Goal: Task Accomplishment & Management: Complete application form

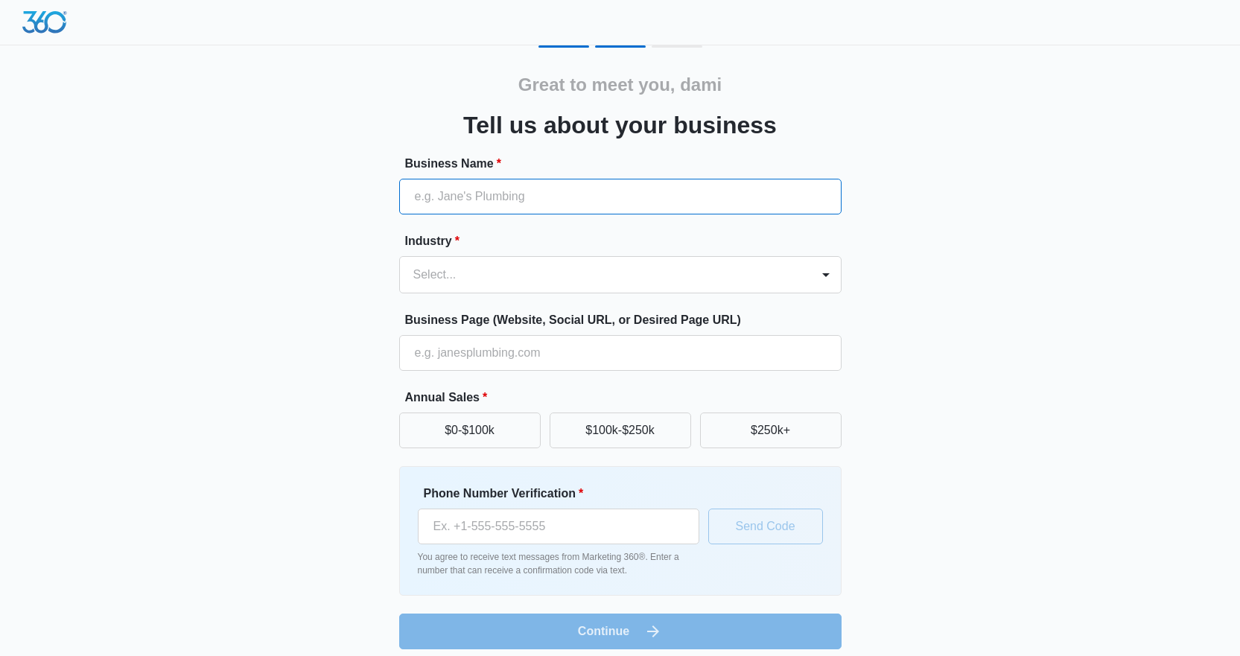
click at [484, 198] on input "Business Name *" at bounding box center [620, 197] width 442 height 36
type input "DirtBClean Inc"
click at [477, 269] on div at bounding box center [602, 274] width 378 height 21
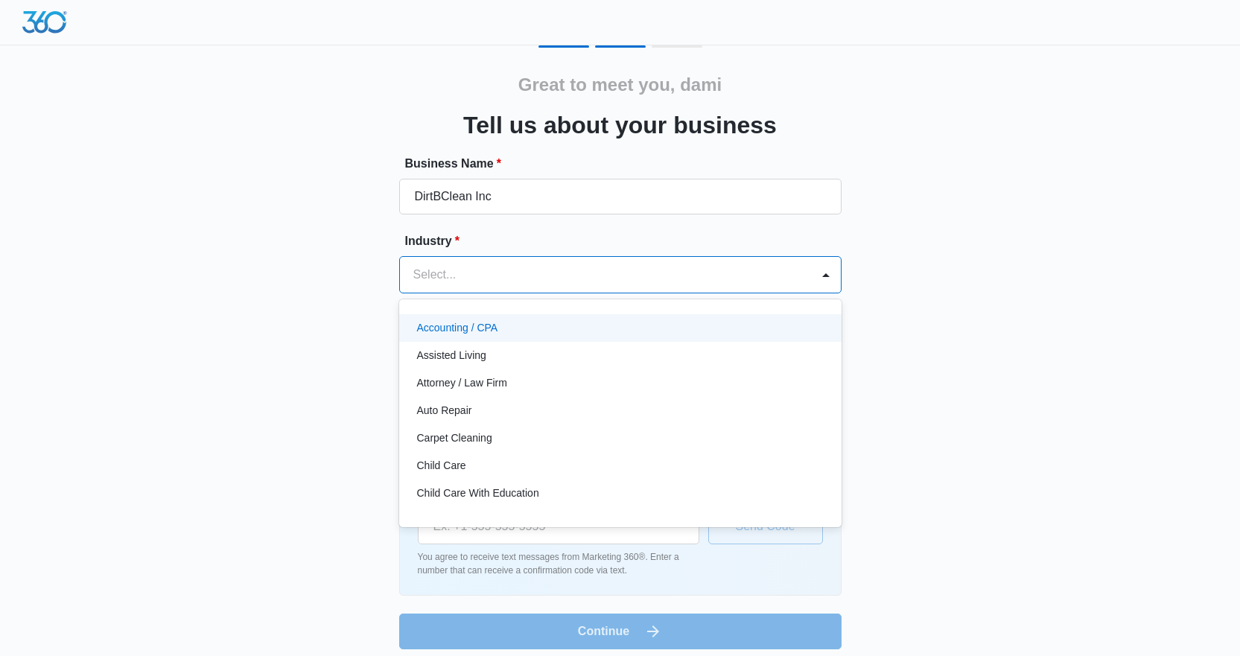
type input "c"
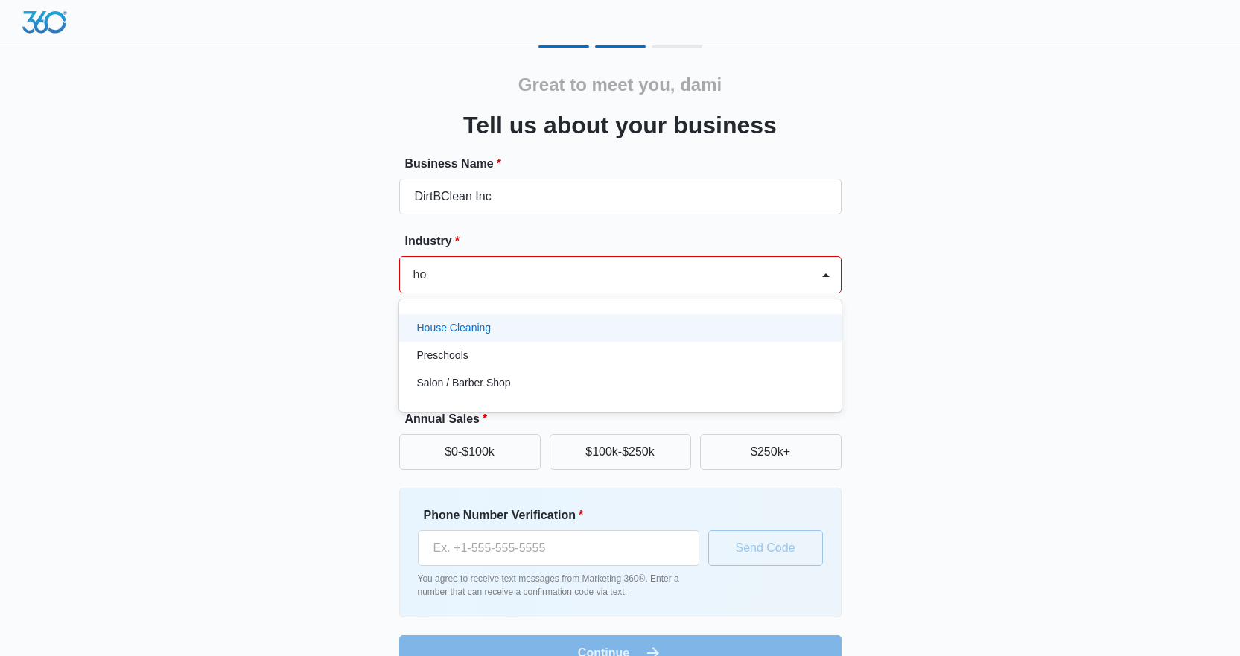
type input "hou"
click at [492, 315] on div "House Cleaning" at bounding box center [620, 328] width 442 height 28
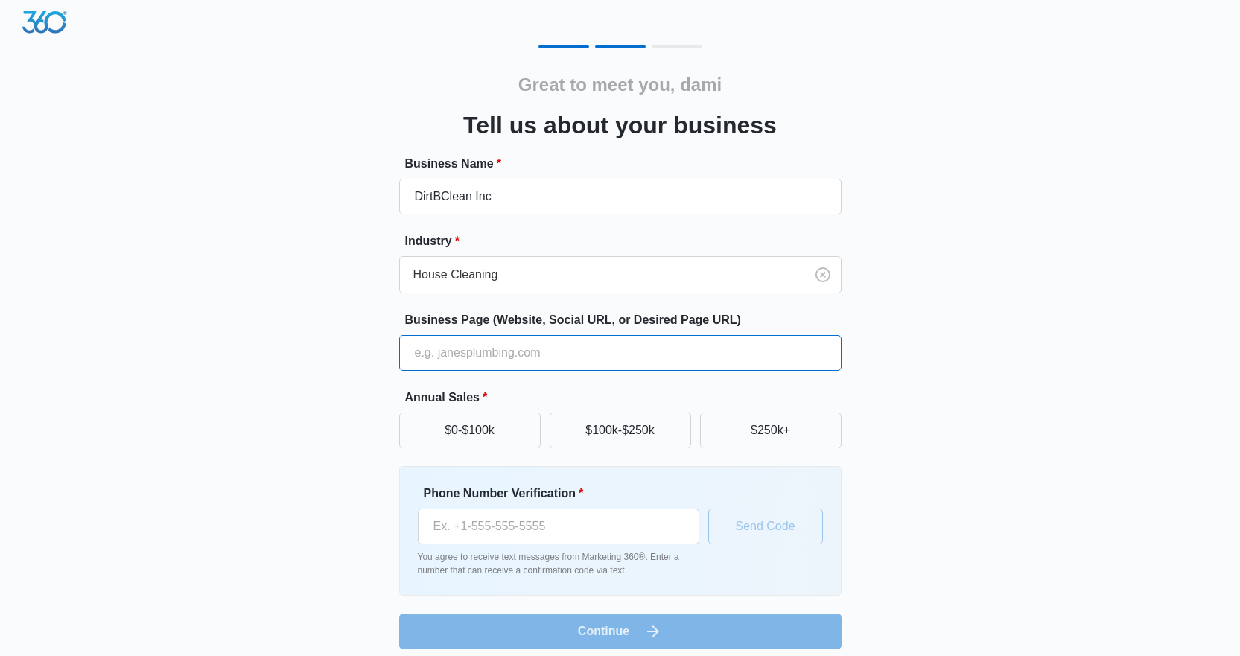
click at [497, 355] on input "Business Page (Website, Social URL, or Desired Page URL)" at bounding box center [620, 353] width 442 height 36
type input "dirtbclean.ca"
click at [829, 432] on button "$250k+" at bounding box center [771, 431] width 142 height 36
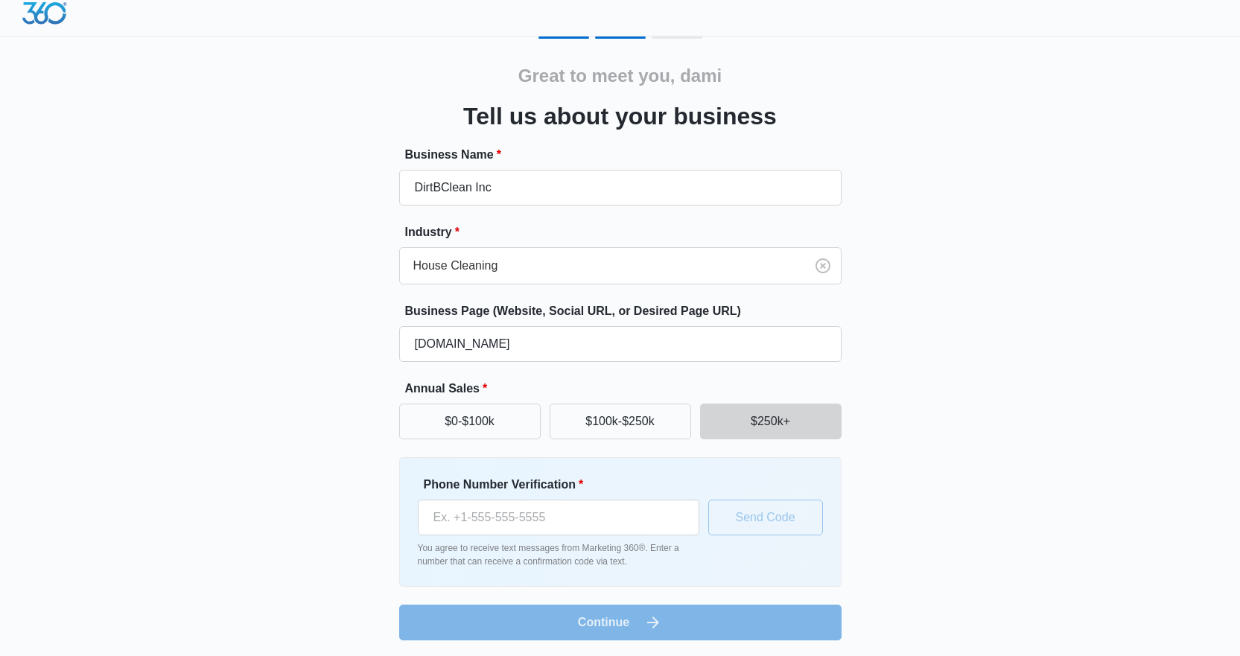
scroll to position [11, 0]
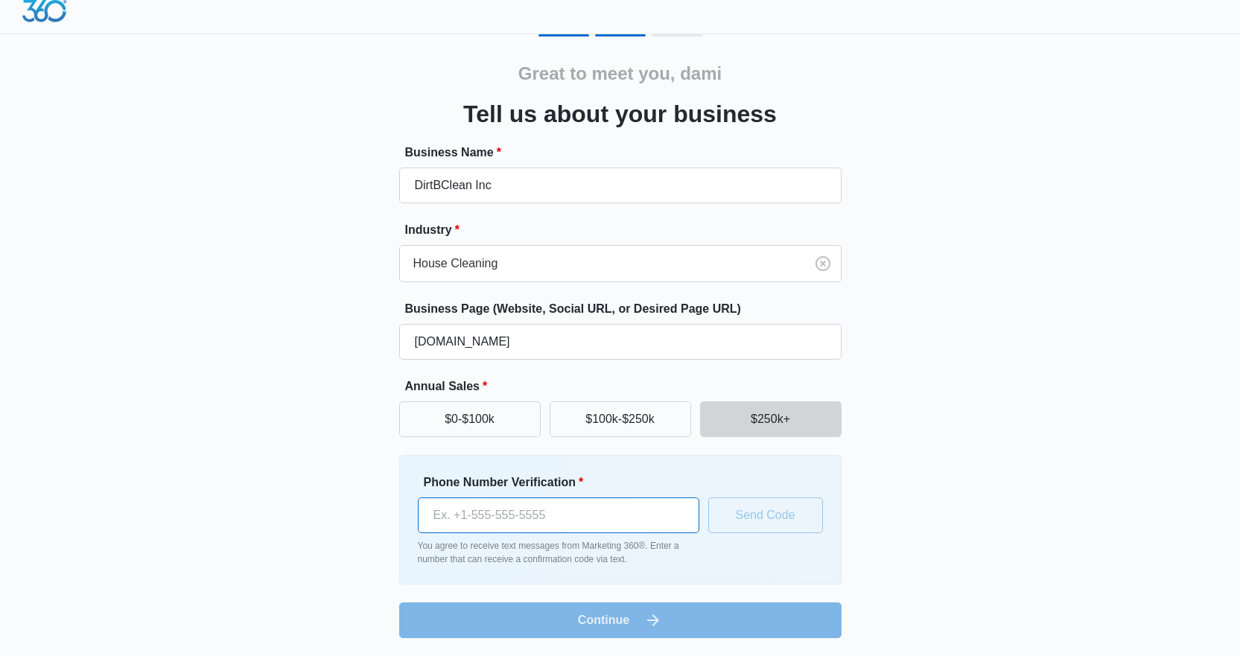
click at [565, 511] on input "Phone Number Verification *" at bounding box center [559, 516] width 282 height 36
type input "(403) 393-2774"
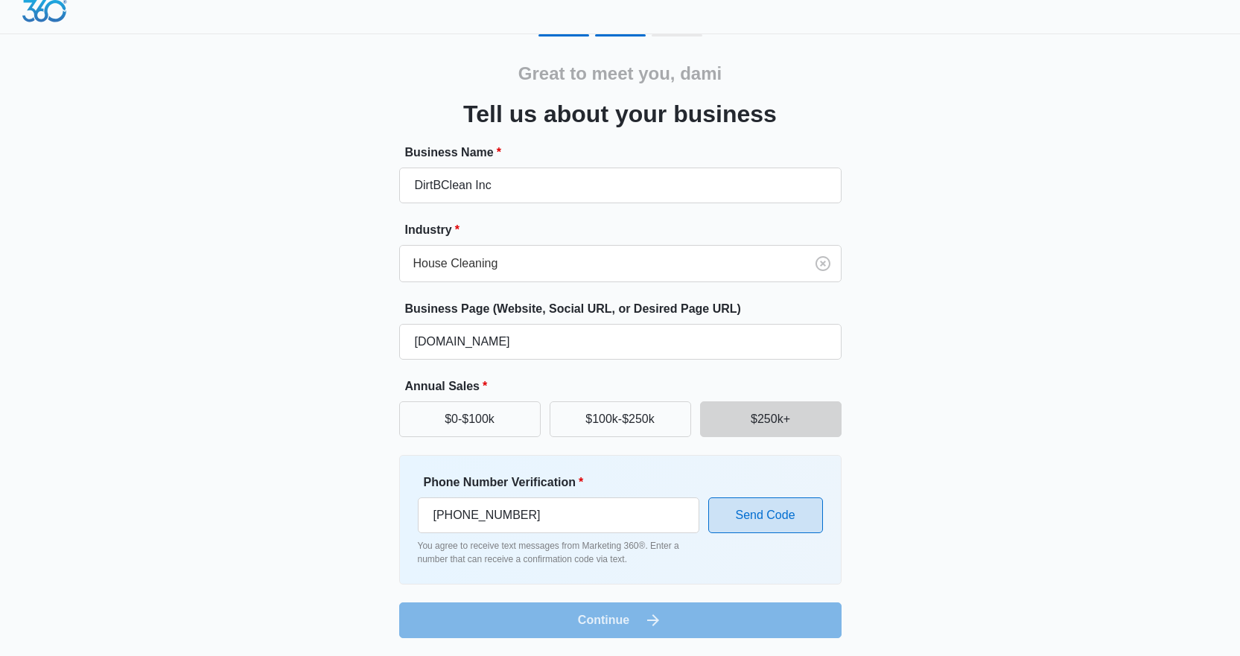
click at [780, 510] on button "Send Code" at bounding box center [765, 516] width 115 height 36
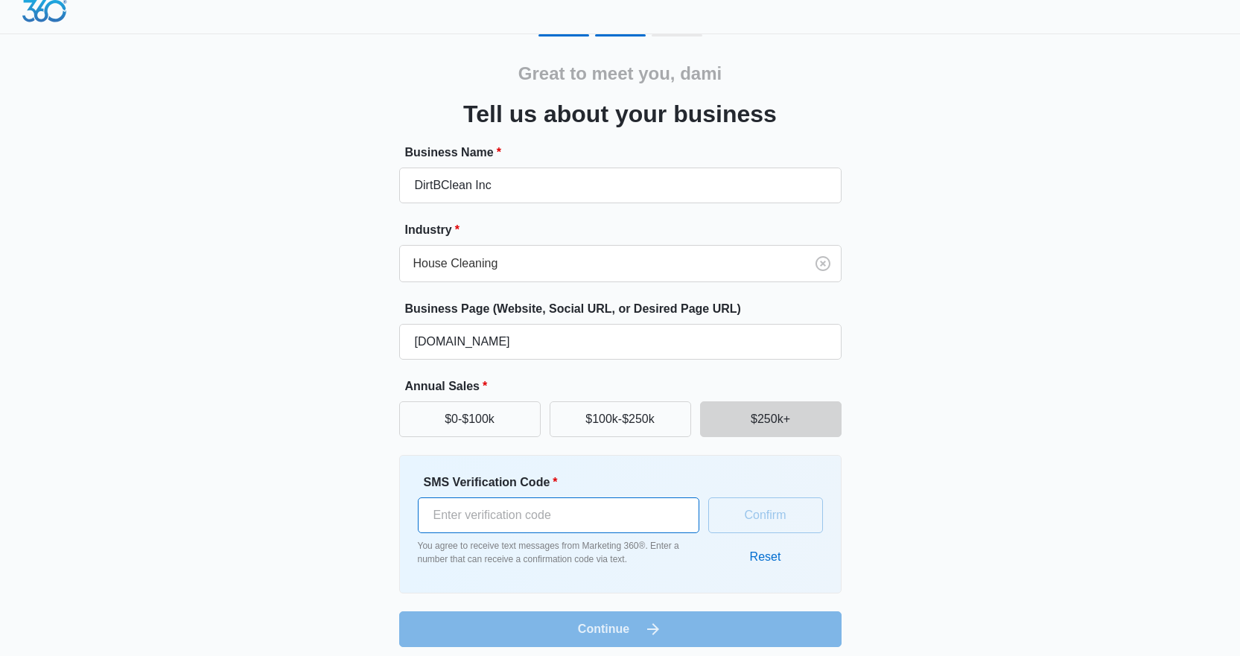
click at [529, 515] on input "SMS Verification Code *" at bounding box center [559, 516] width 282 height 36
type input "261825"
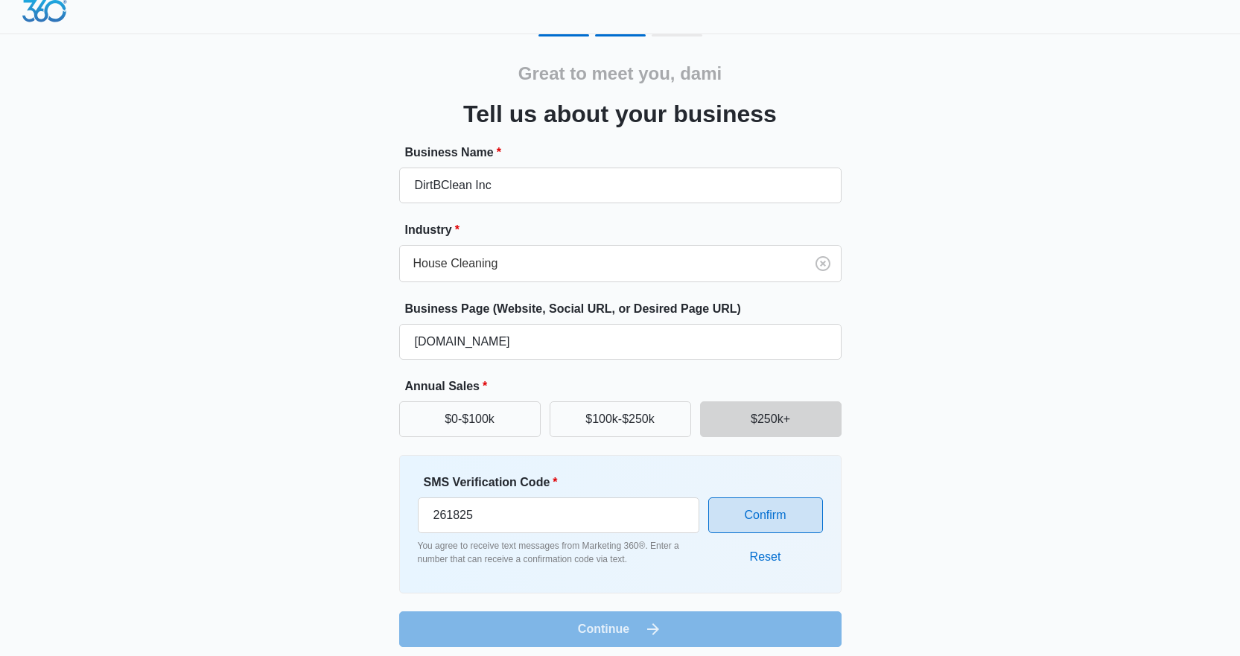
click at [737, 515] on button "Confirm" at bounding box center [765, 516] width 115 height 36
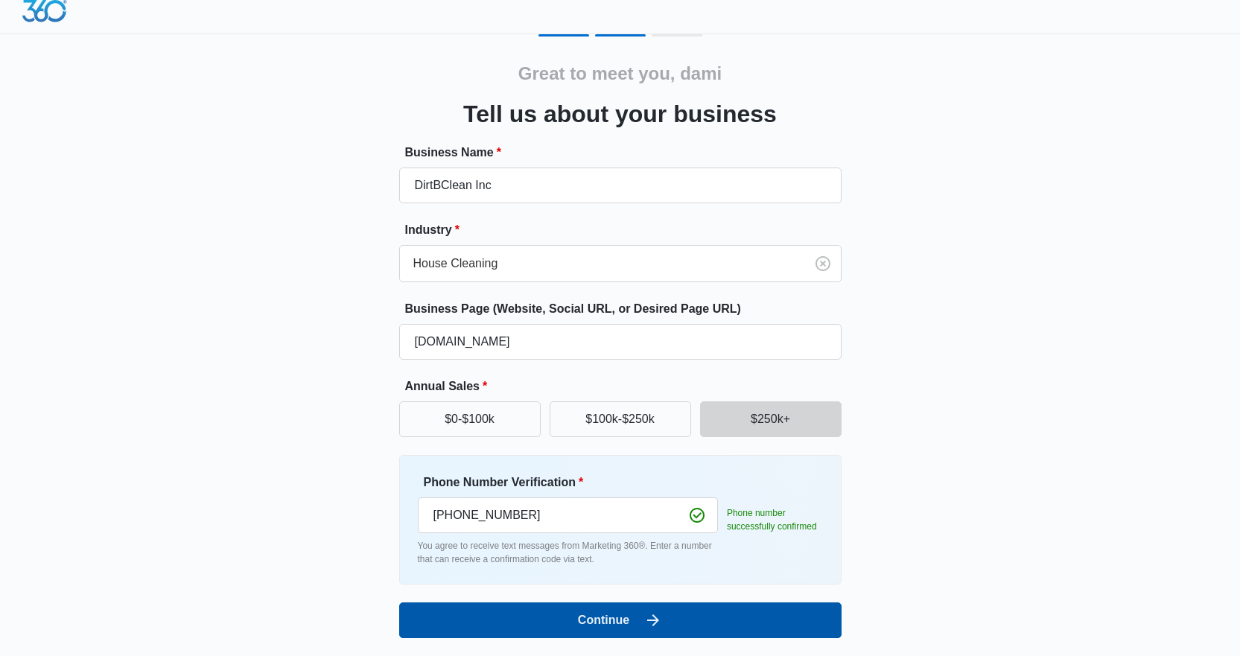
click at [735, 615] on button "Continue" at bounding box center [620, 621] width 442 height 36
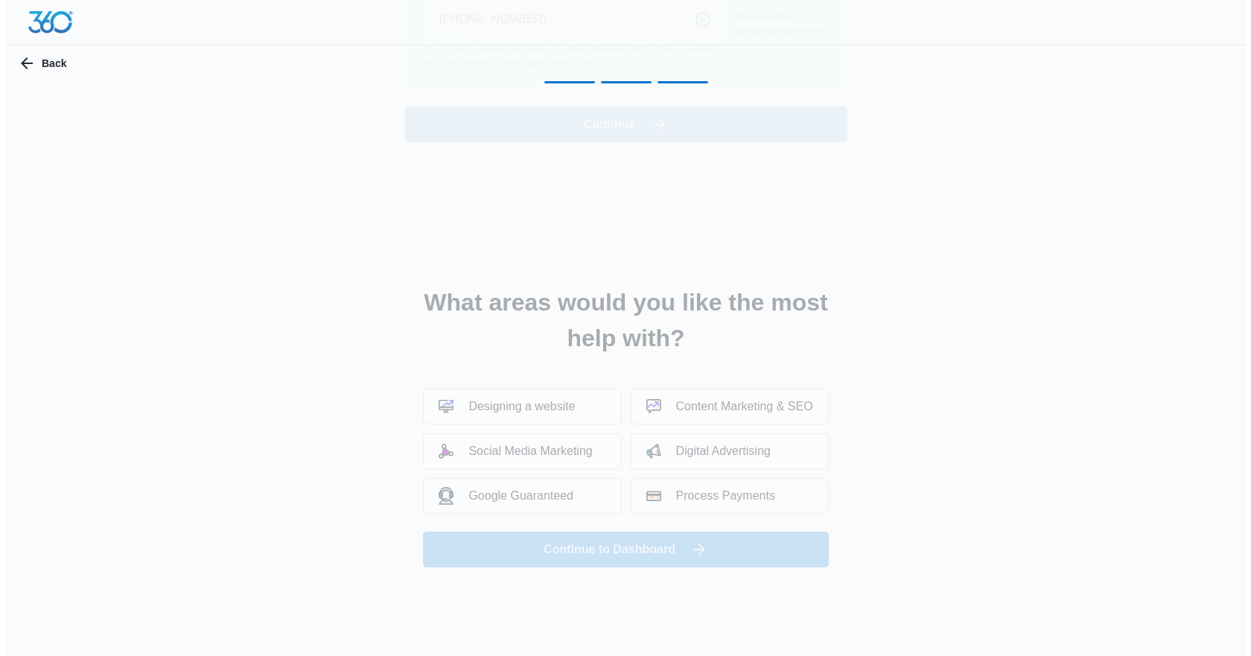
scroll to position [0, 0]
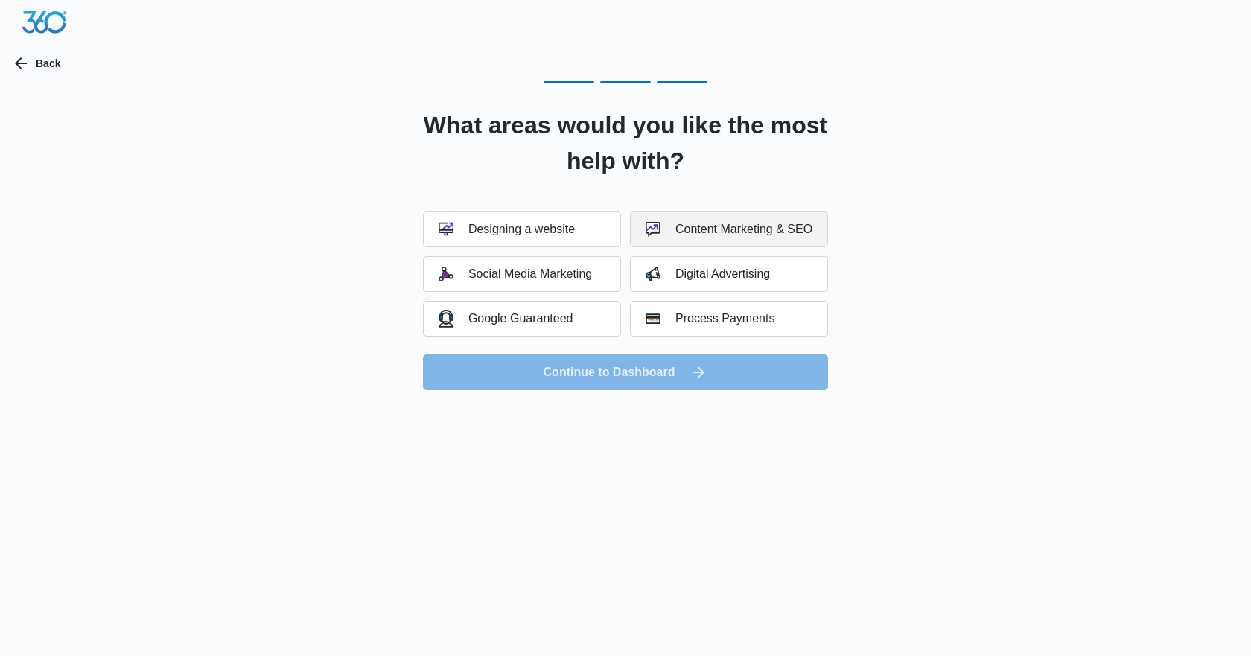
click at [775, 241] on button "Content Marketing & SEO" at bounding box center [729, 230] width 198 height 36
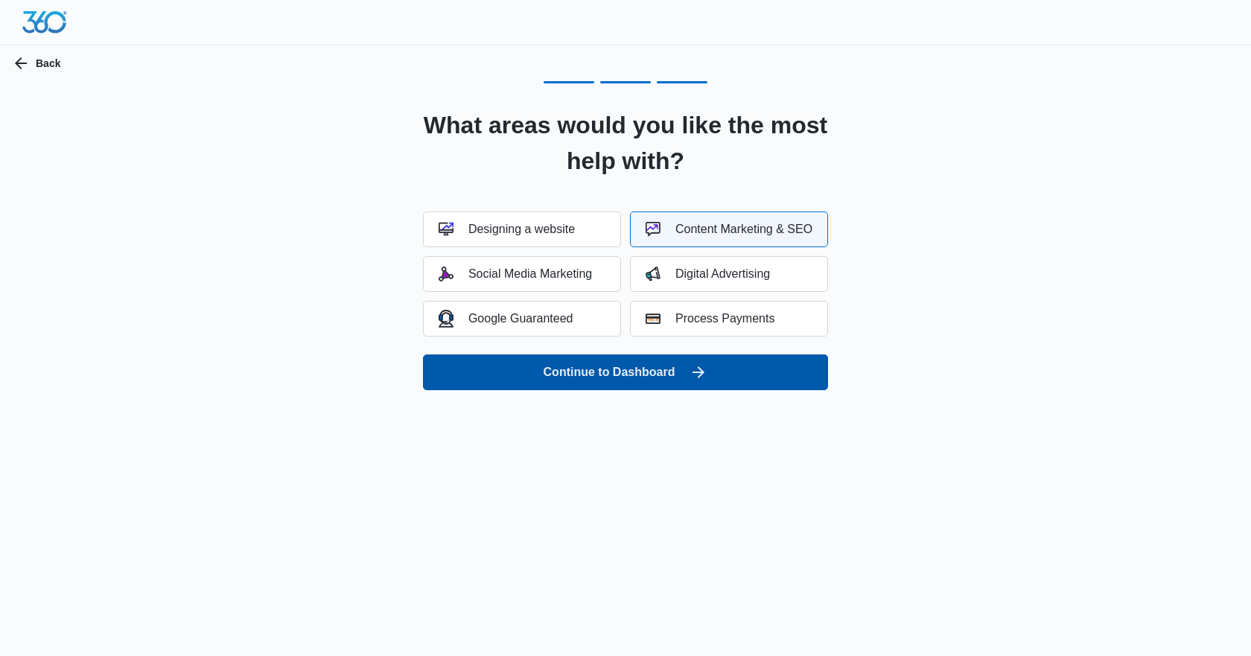
click at [713, 385] on button "Continue to Dashboard" at bounding box center [625, 373] width 405 height 36
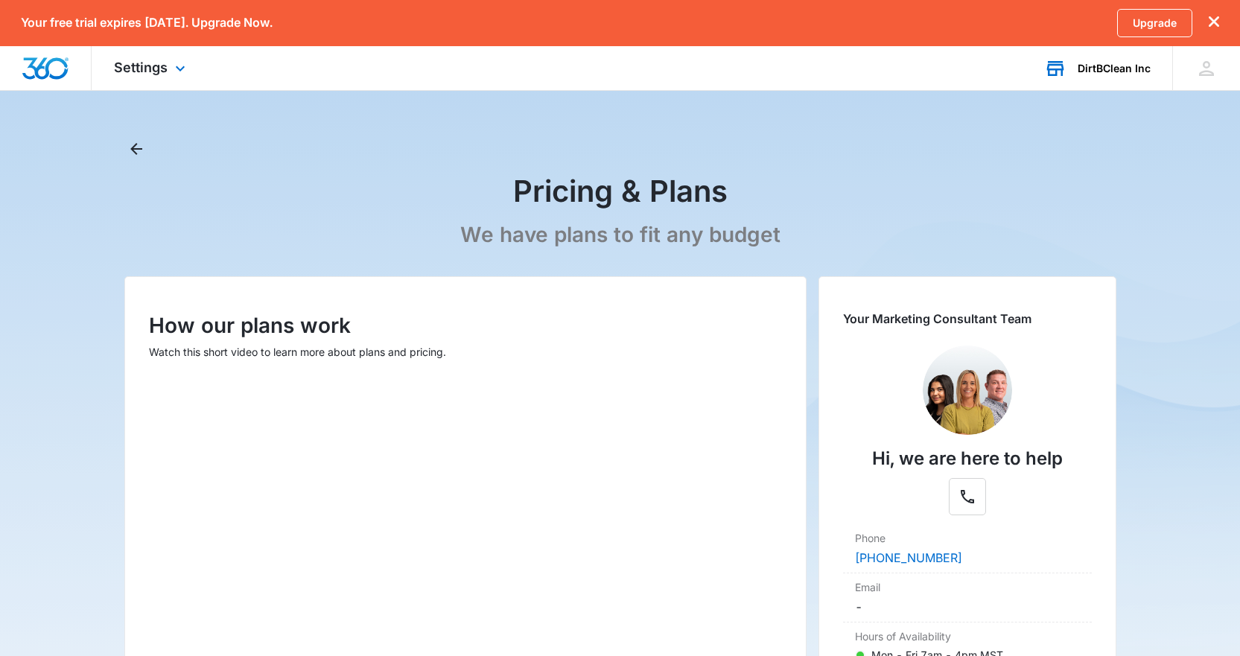
click at [1119, 72] on div "DirtBClean Inc" at bounding box center [1114, 69] width 73 height 12
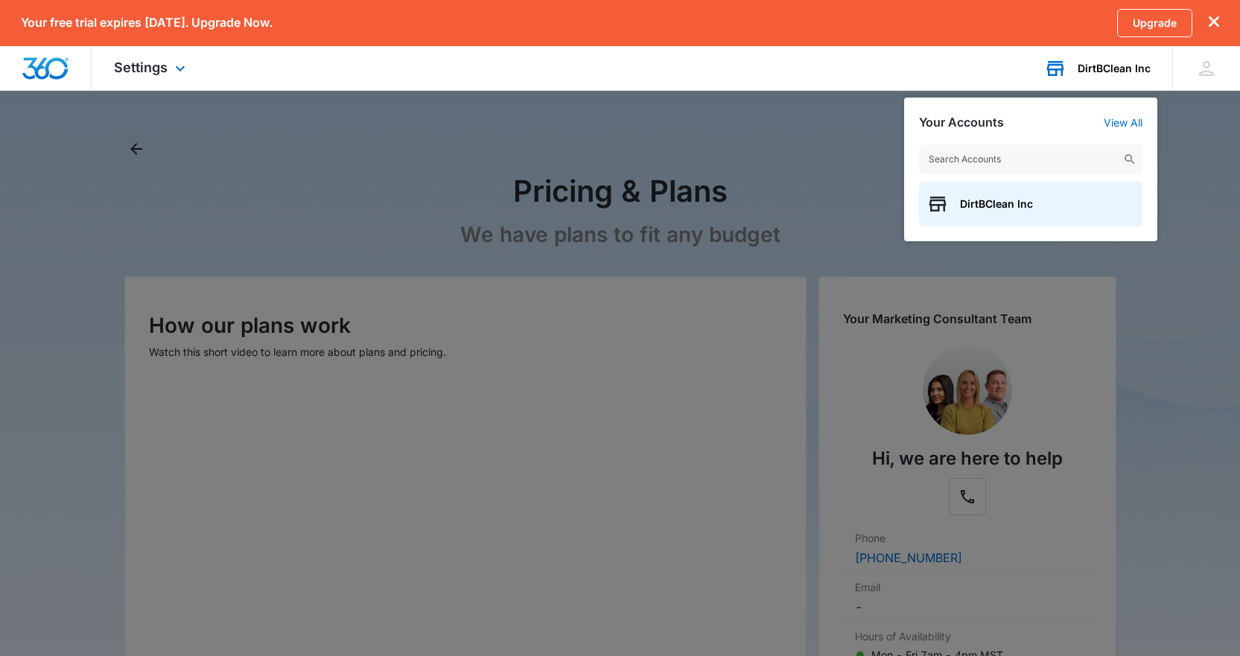
click at [1119, 72] on div "DirtBClean Inc" at bounding box center [1114, 69] width 73 height 12
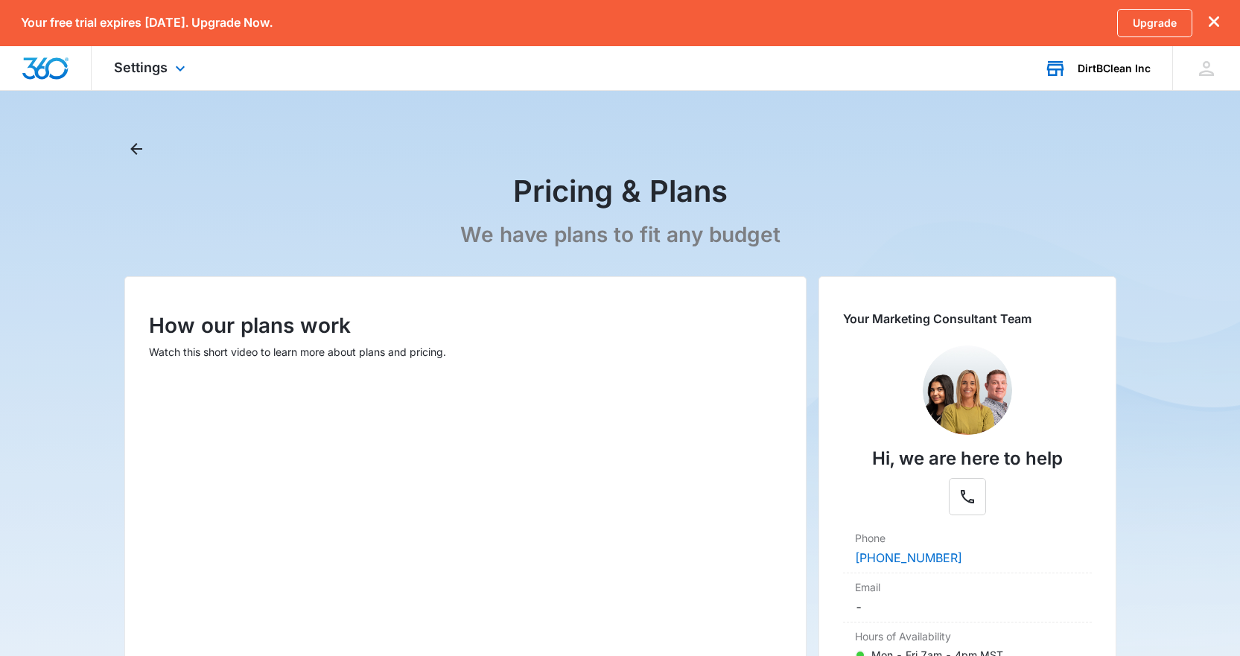
click at [1061, 71] on icon at bounding box center [1055, 68] width 22 height 22
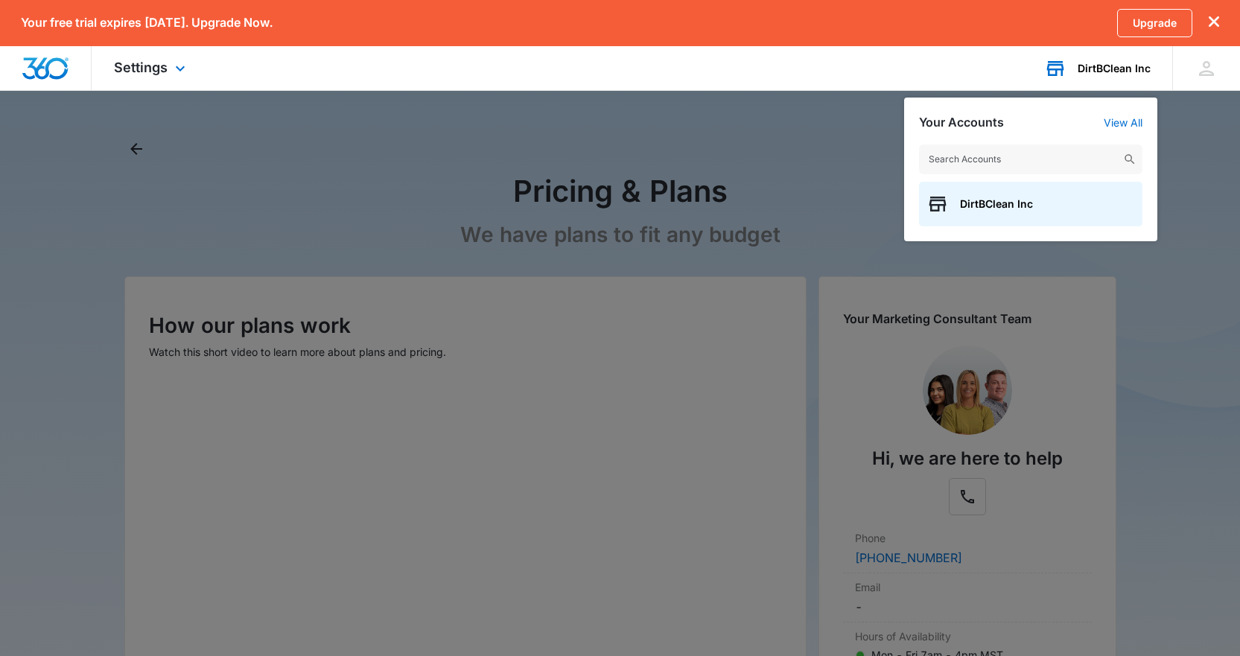
click at [1060, 72] on icon at bounding box center [1055, 68] width 22 height 22
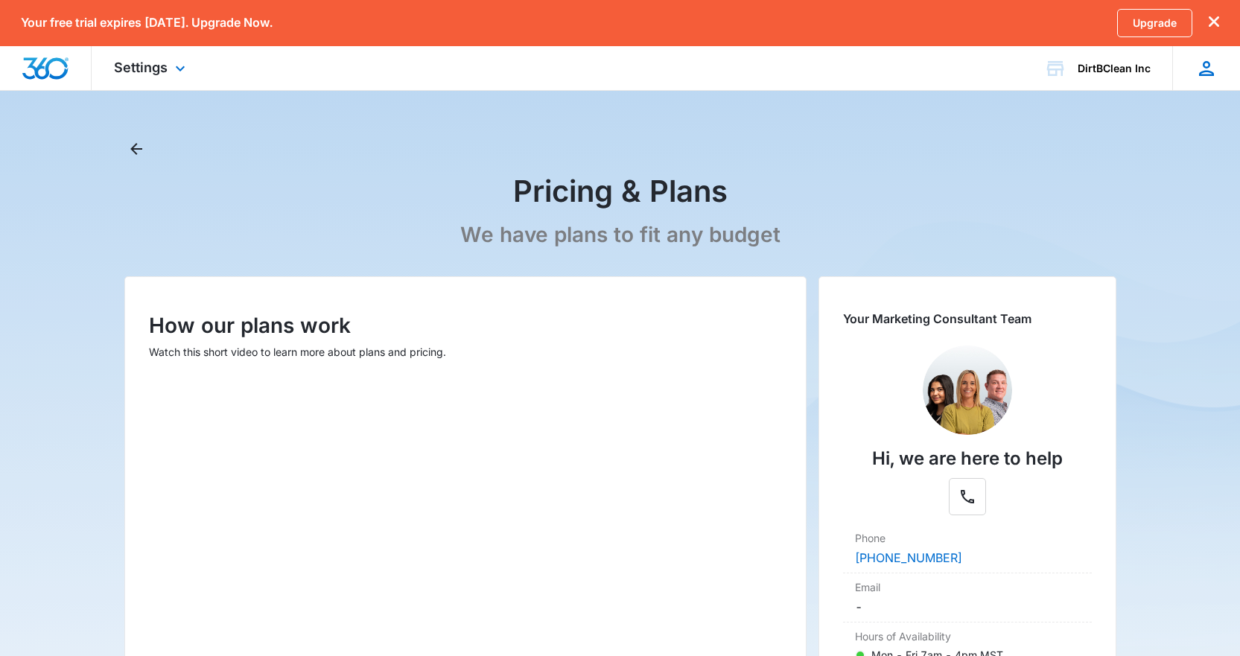
click at [1209, 68] on icon at bounding box center [1206, 68] width 22 height 22
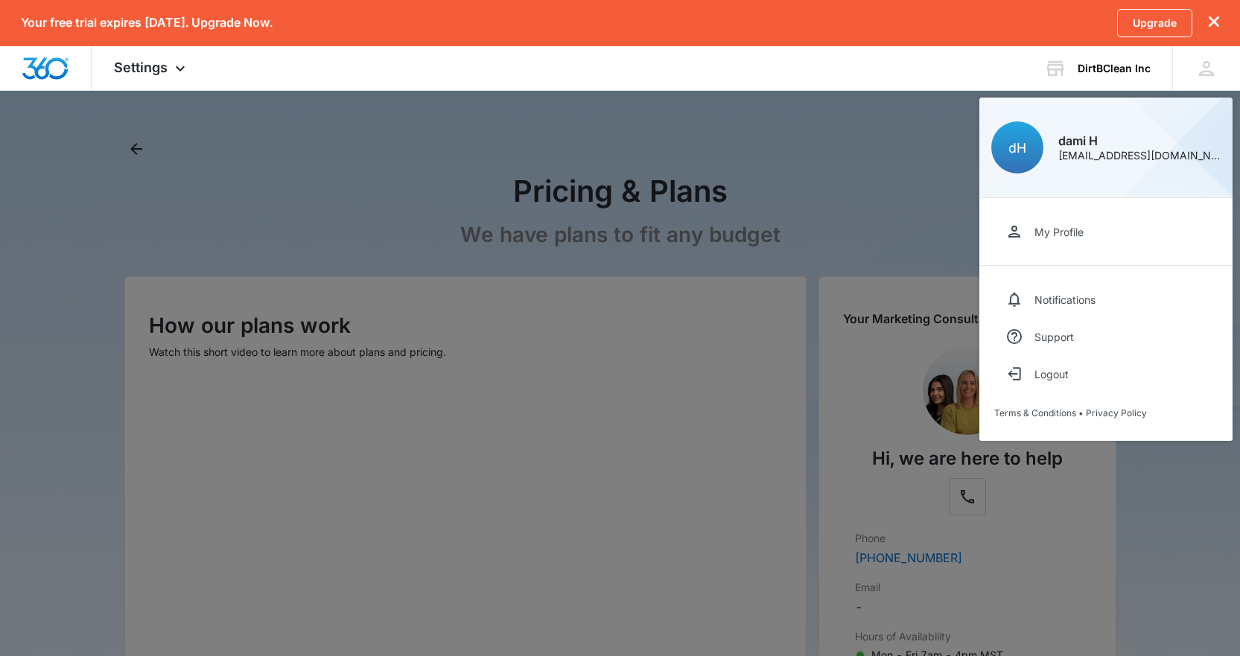
click at [845, 182] on div at bounding box center [620, 328] width 1240 height 656
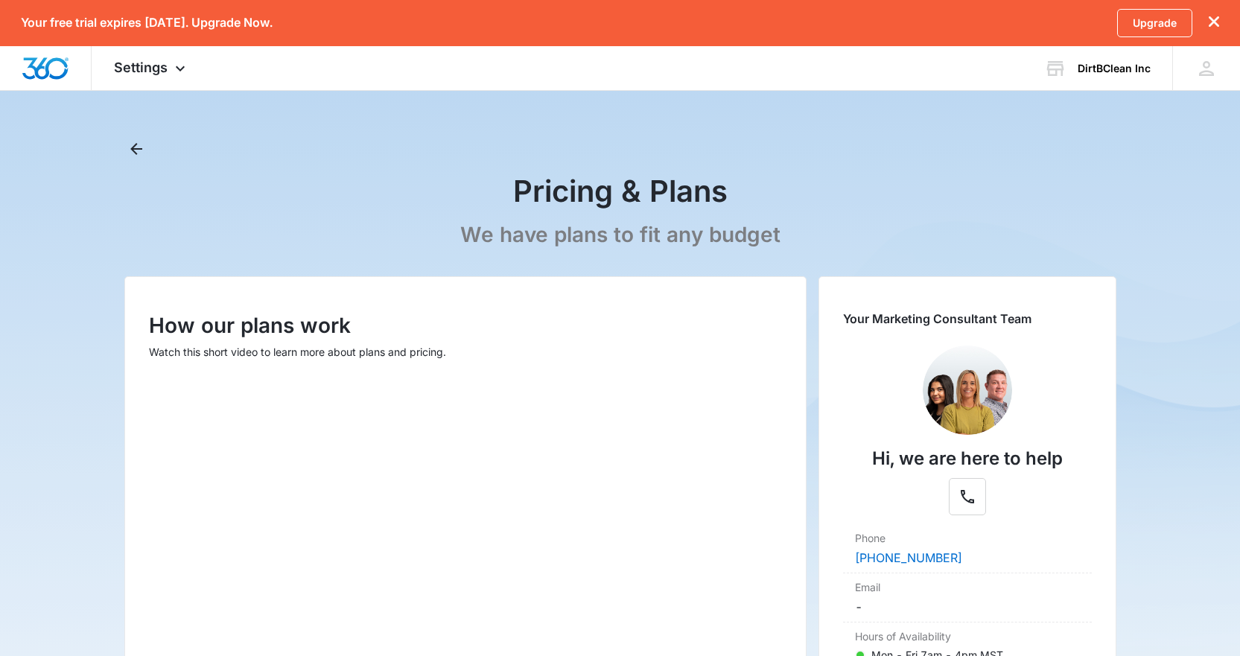
click at [1215, 18] on icon "dismiss this dialog" at bounding box center [1214, 21] width 10 height 10
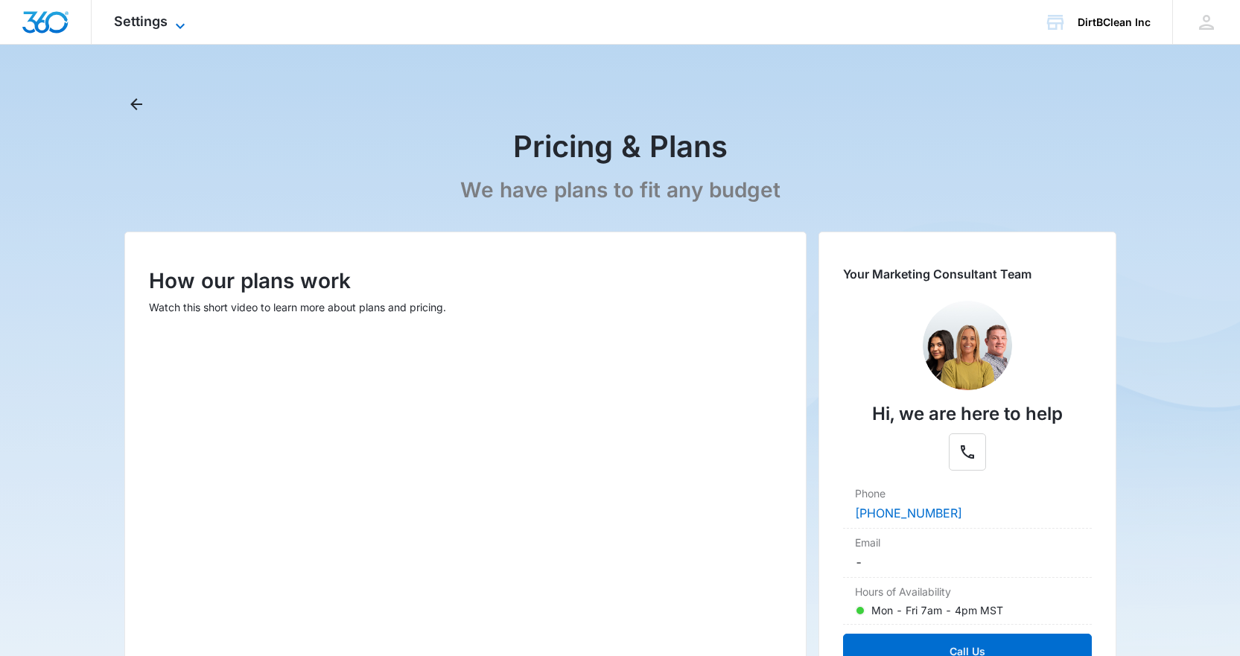
click at [174, 25] on icon at bounding box center [180, 26] width 18 height 18
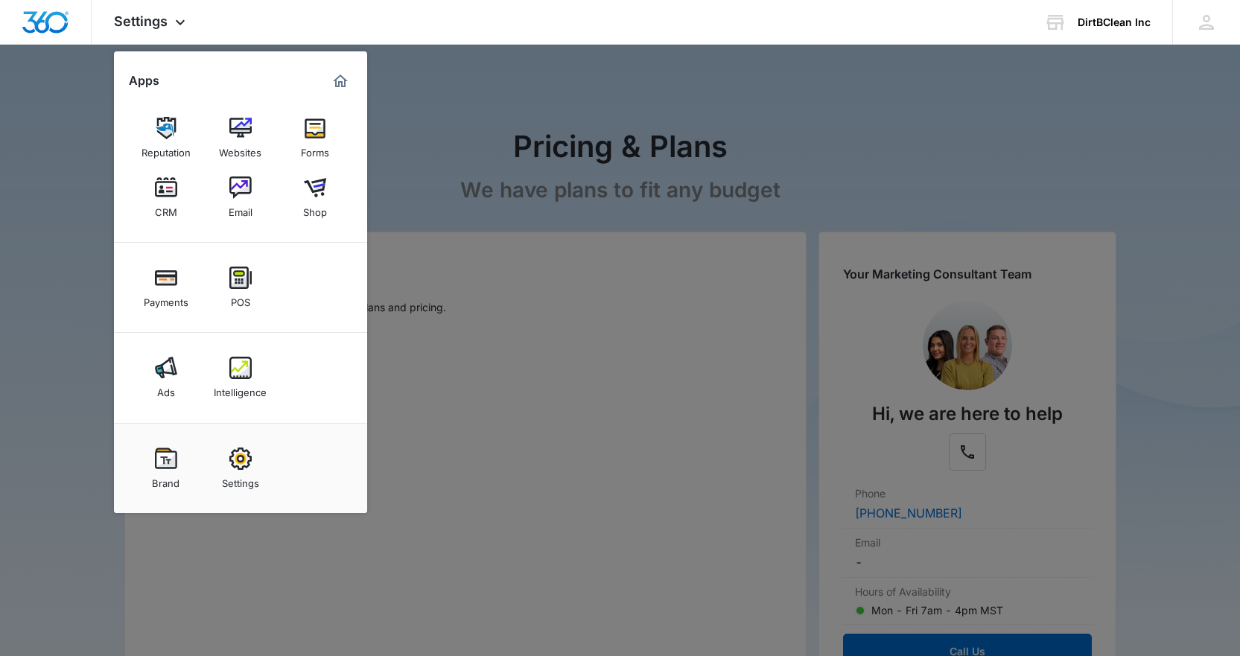
click at [434, 100] on div at bounding box center [620, 328] width 1240 height 656
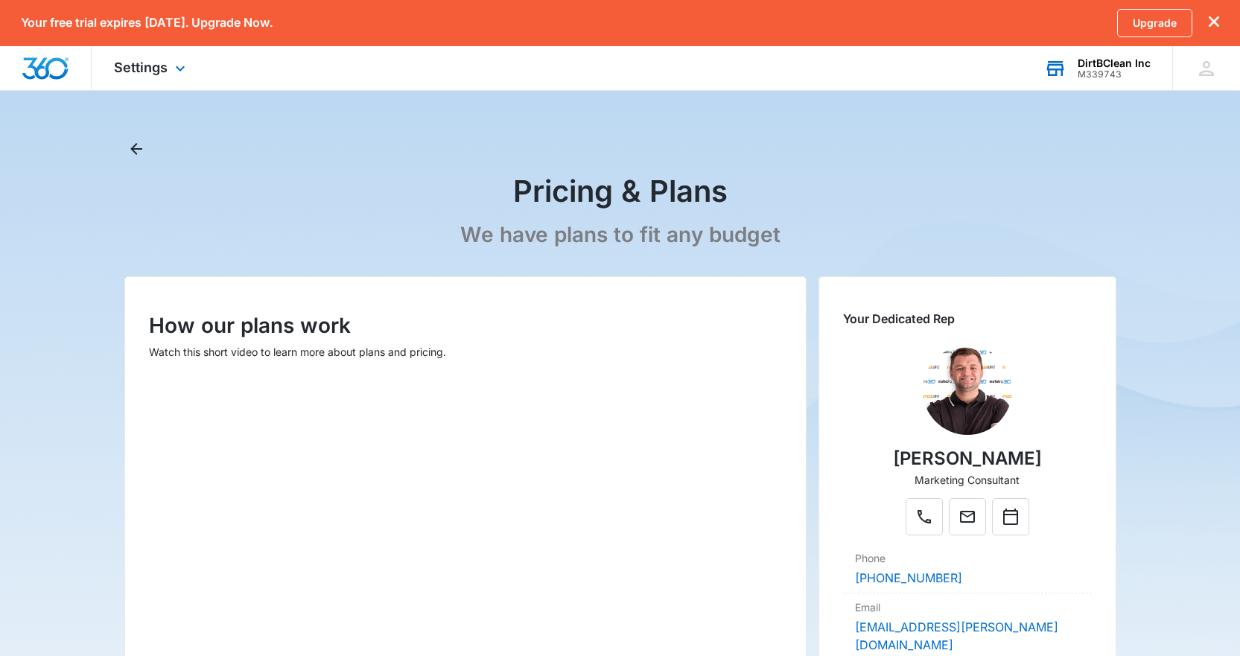
click at [1087, 66] on div "DirtBClean Inc" at bounding box center [1114, 63] width 73 height 12
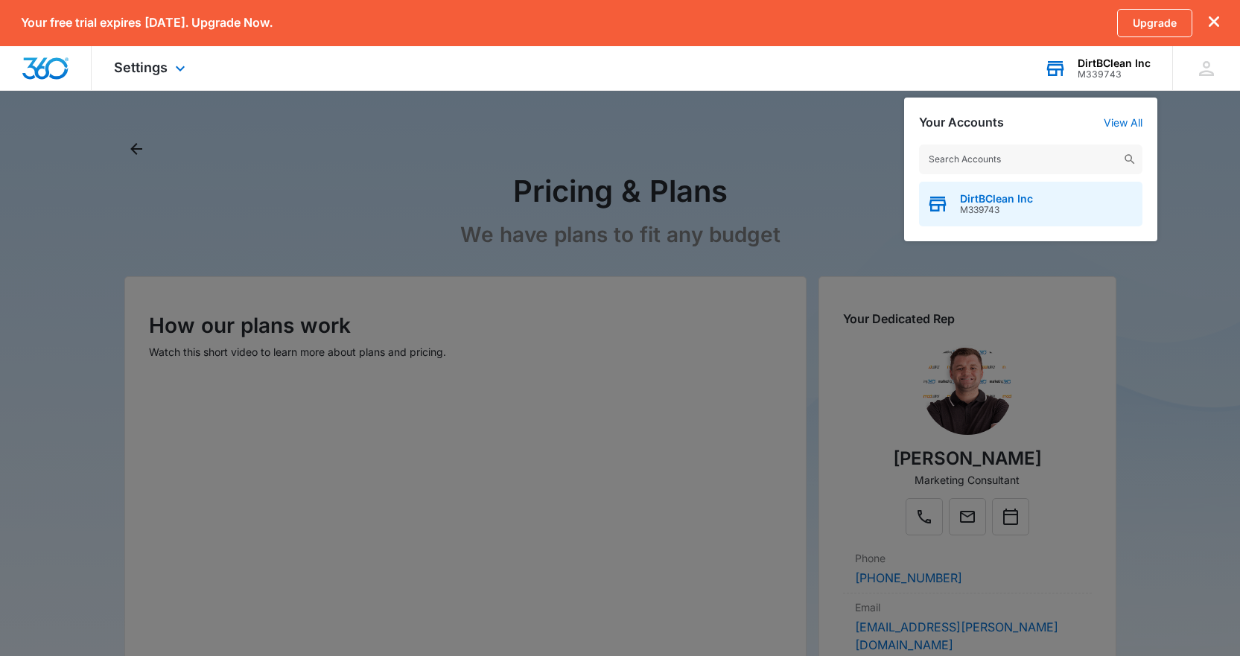
click at [988, 205] on span "M339743" at bounding box center [996, 210] width 73 height 10
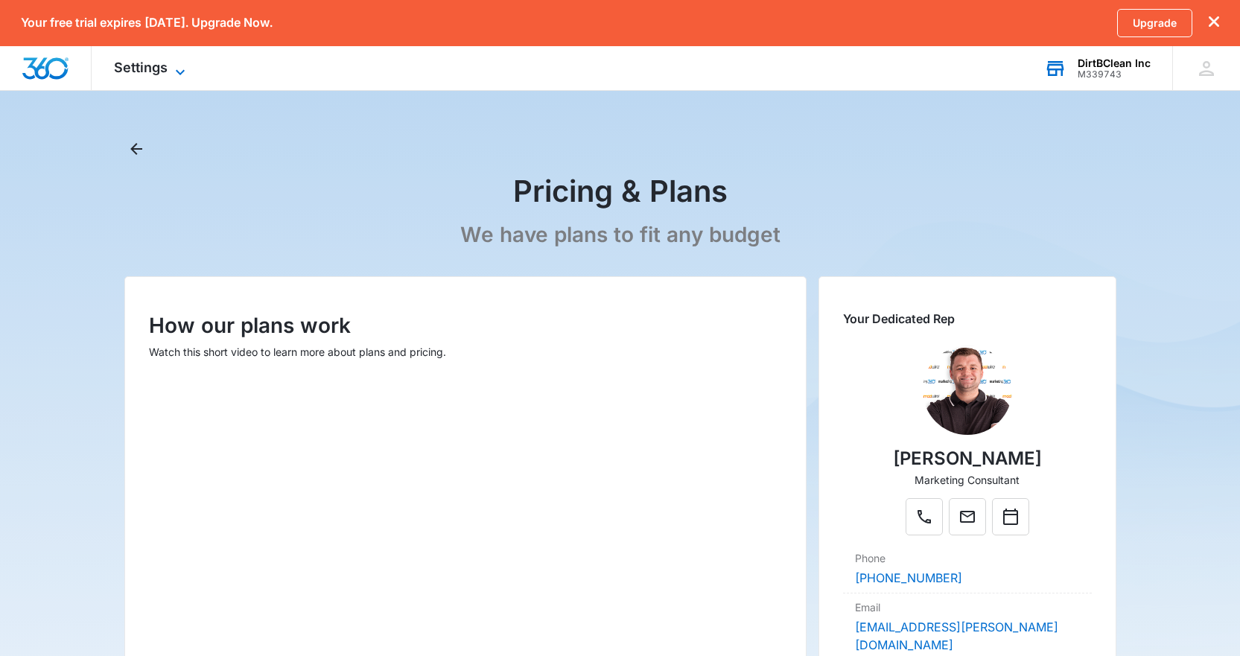
click at [125, 63] on span "Settings" at bounding box center [141, 68] width 54 height 16
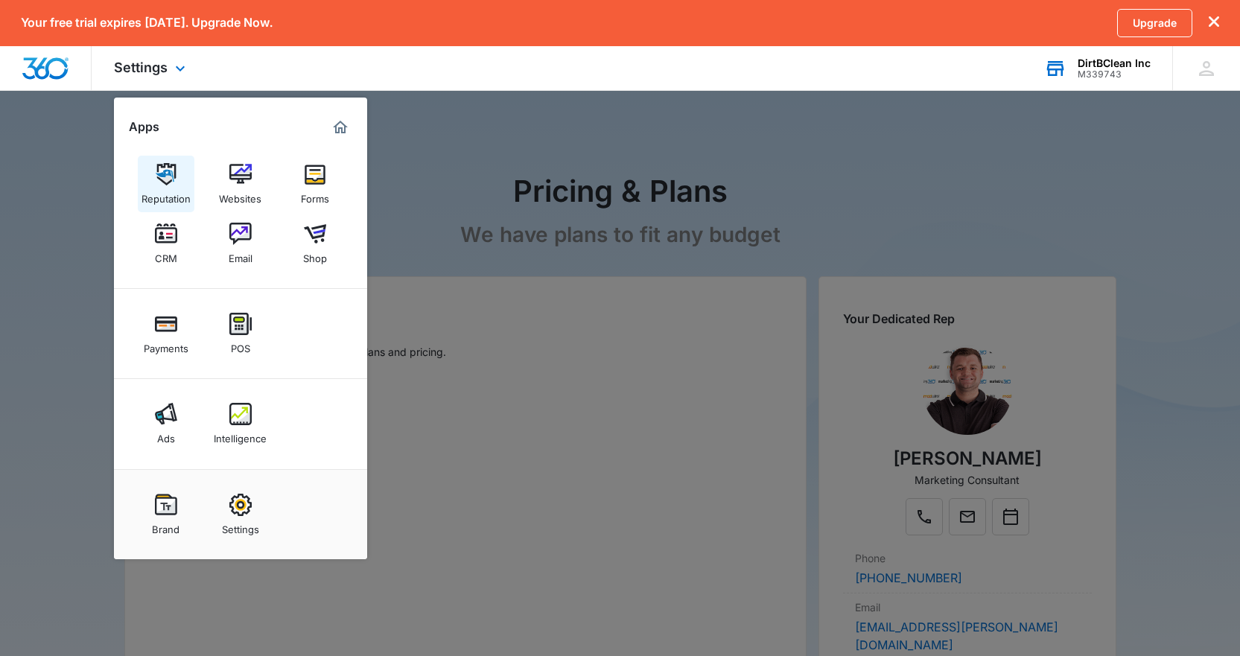
click at [163, 164] on img at bounding box center [166, 174] width 22 height 22
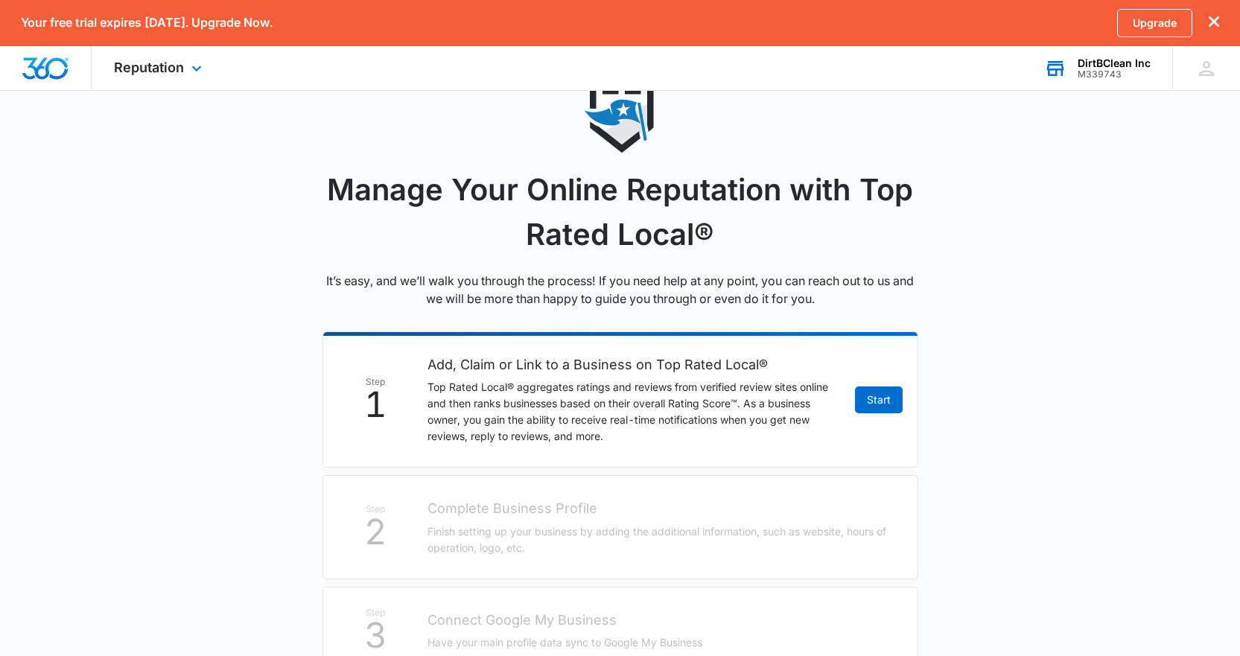
scroll to position [149, 0]
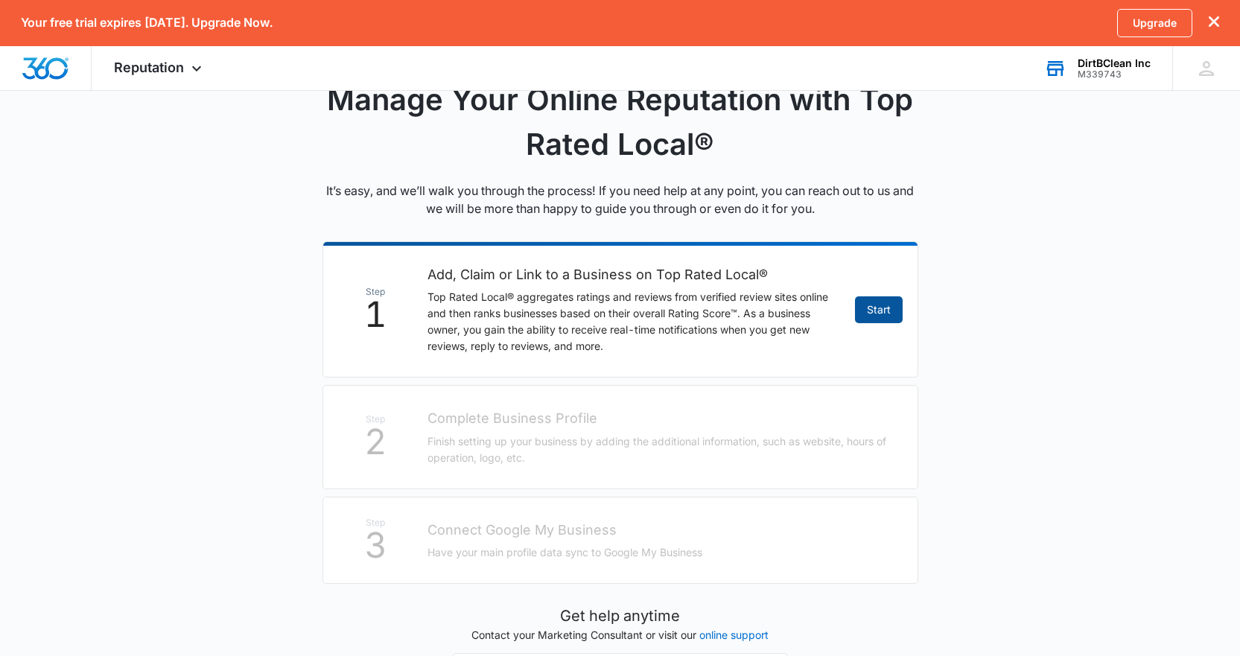
click at [886, 317] on link "Start" at bounding box center [879, 309] width 48 height 27
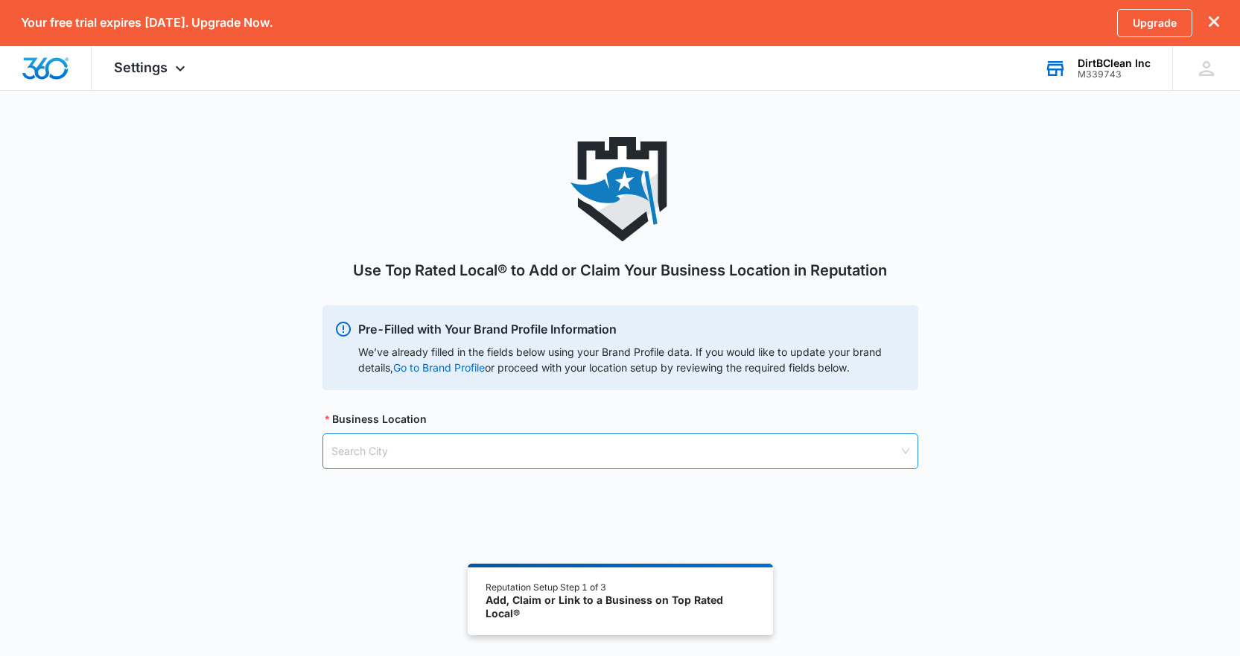
click at [633, 460] on input "search" at bounding box center [615, 451] width 568 height 34
type input "let"
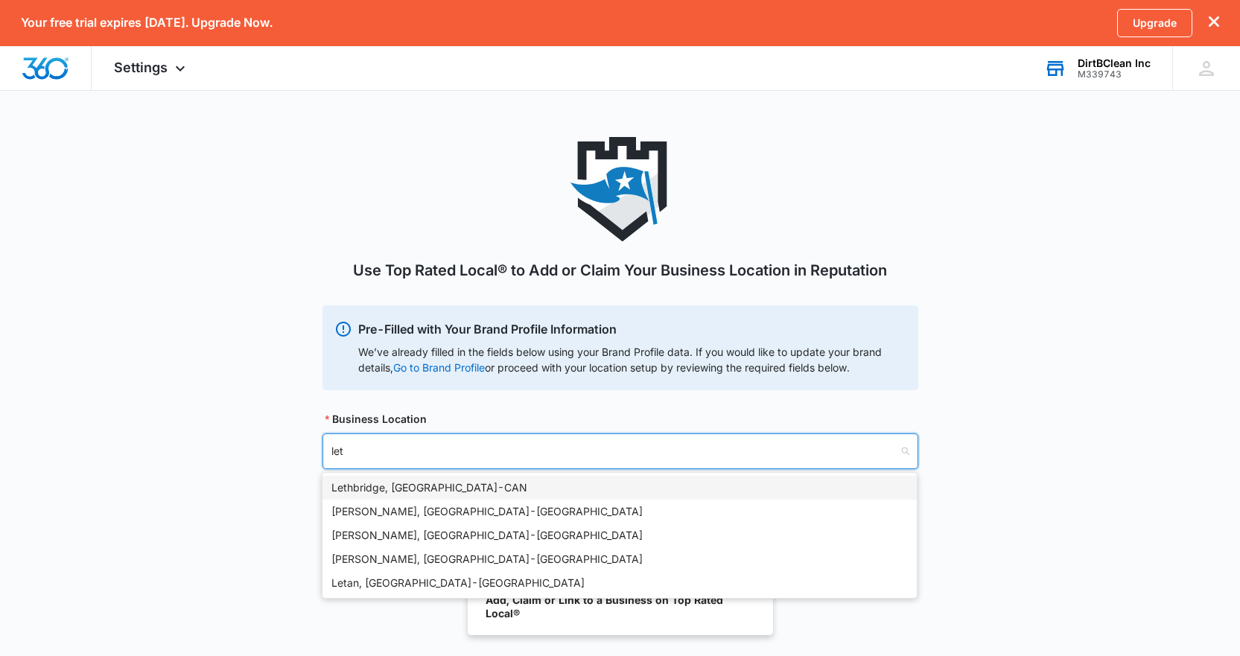
click at [582, 486] on div "Lethbridge, AB - CAN" at bounding box center [619, 488] width 576 height 16
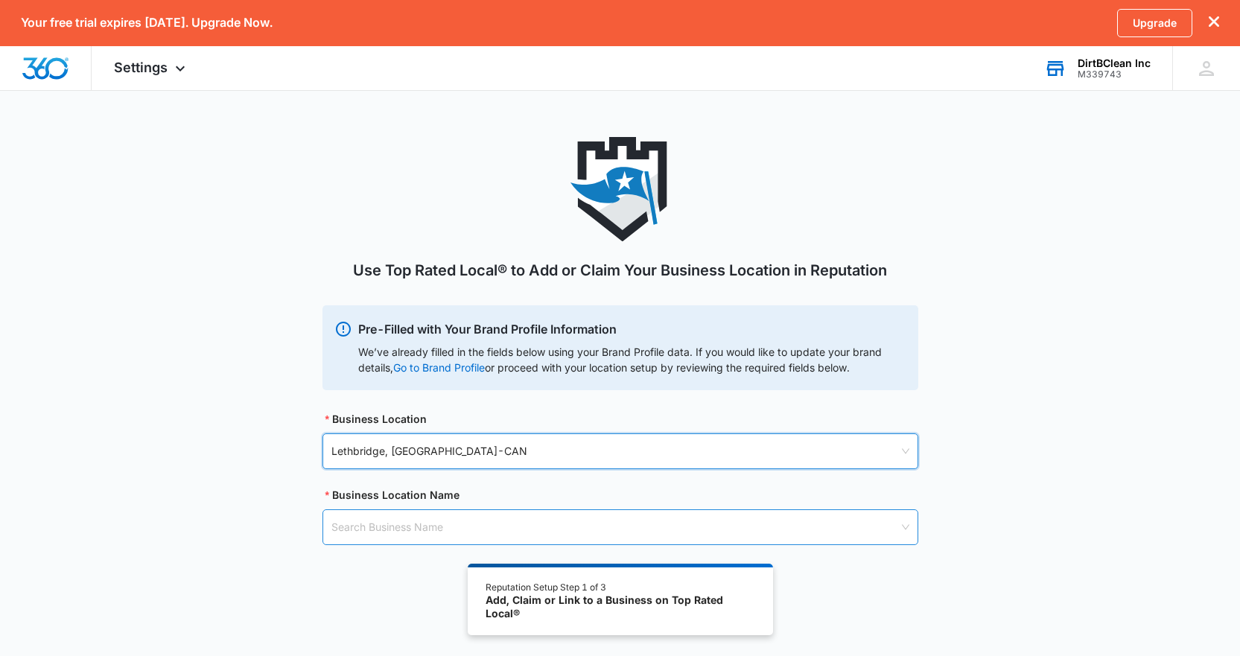
click at [529, 523] on input "search" at bounding box center [615, 527] width 568 height 34
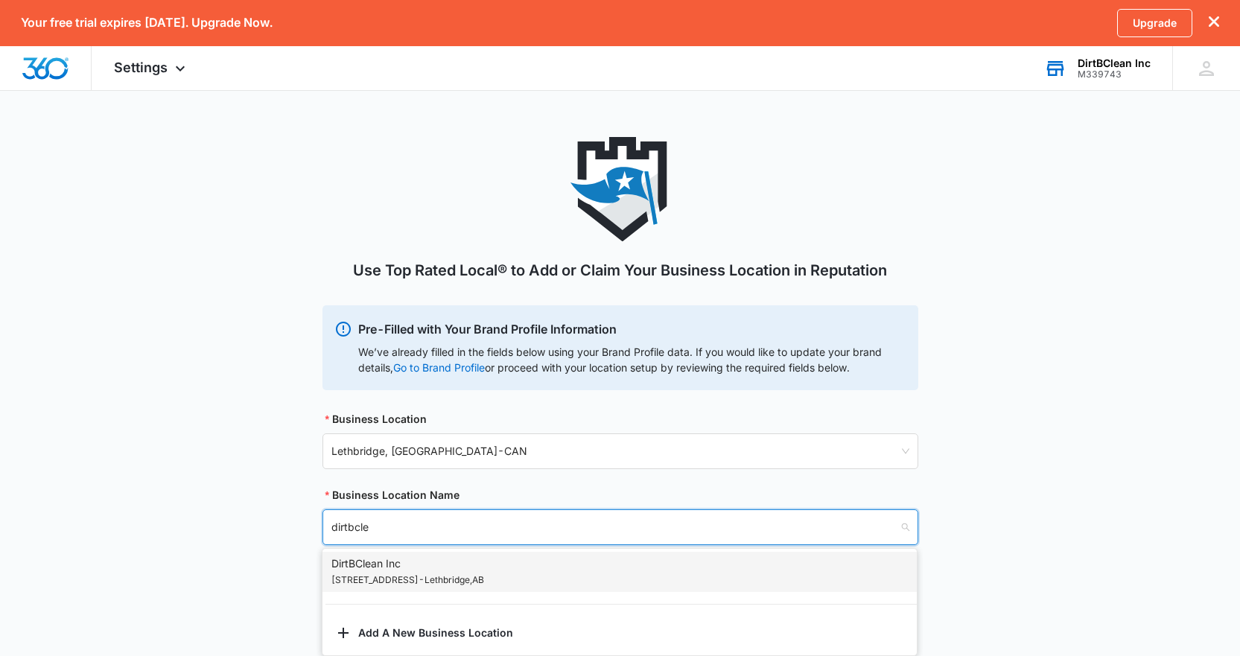
type input "dirtbclea"
click at [501, 565] on div "DirtBClean Inc 14 Trinity Place West - Lethbridge , AB" at bounding box center [619, 572] width 576 height 33
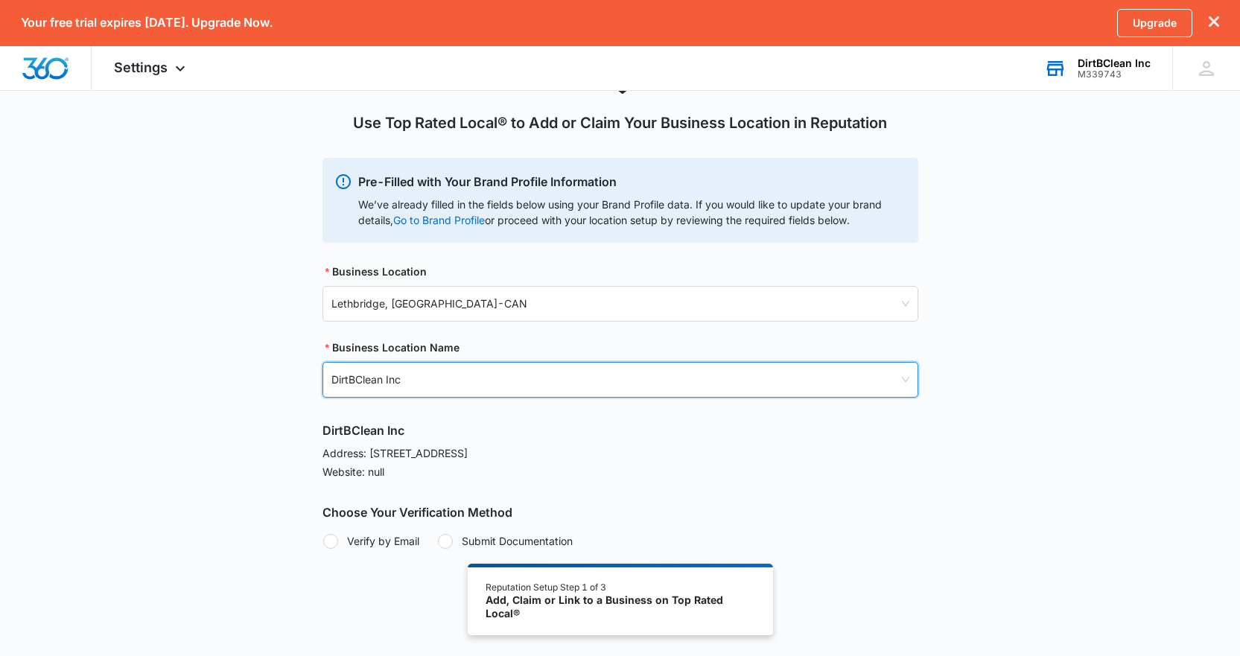
scroll to position [159, 0]
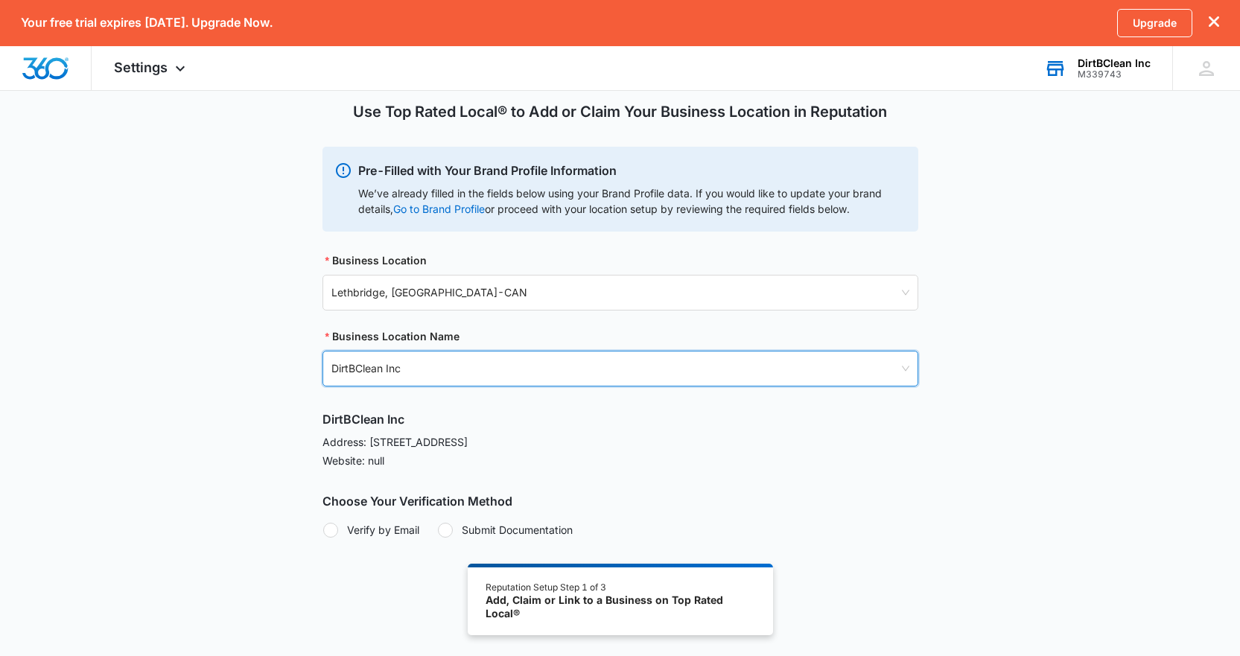
click at [337, 530] on div at bounding box center [330, 530] width 15 height 15
click at [323, 530] on input "Verify by Email" at bounding box center [323, 530] width 1 height 1
radio input "true"
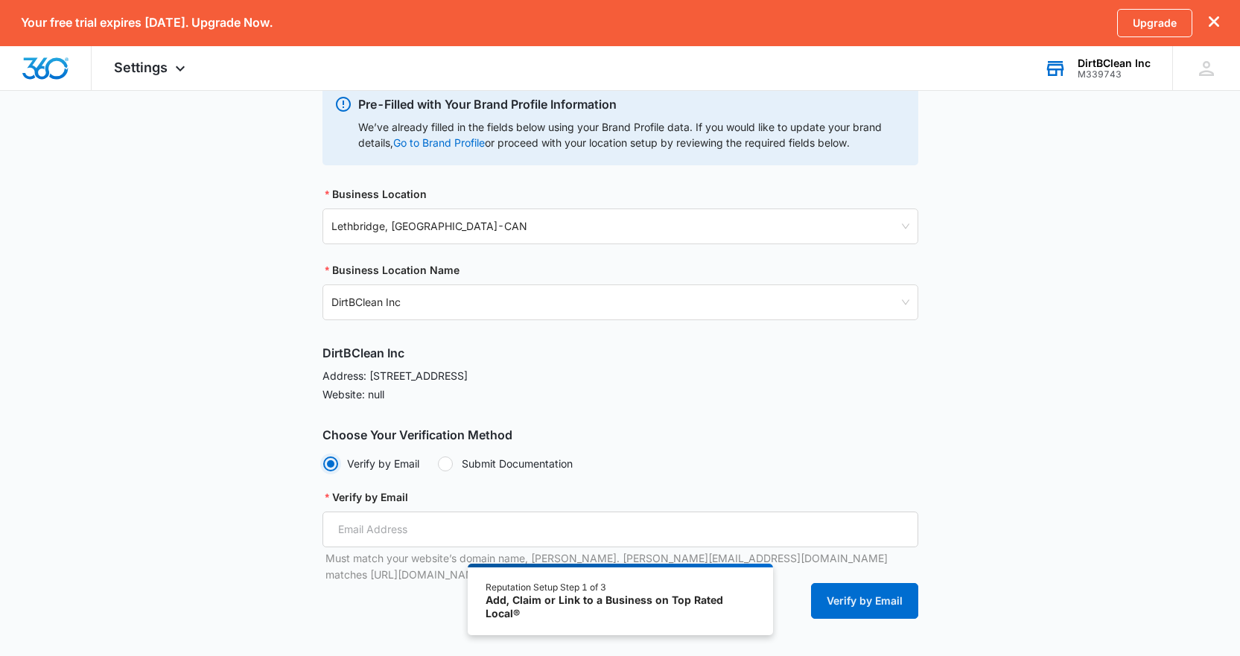
scroll to position [290, 0]
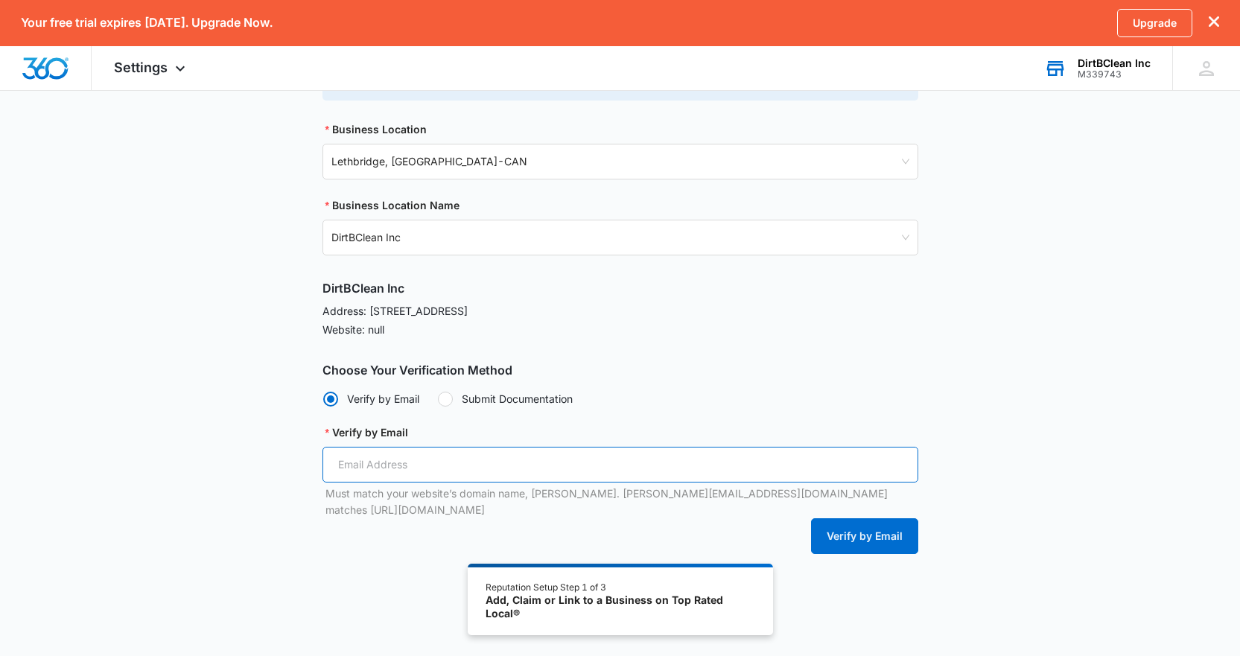
click at [381, 456] on input "Verify by Email" at bounding box center [621, 465] width 596 height 36
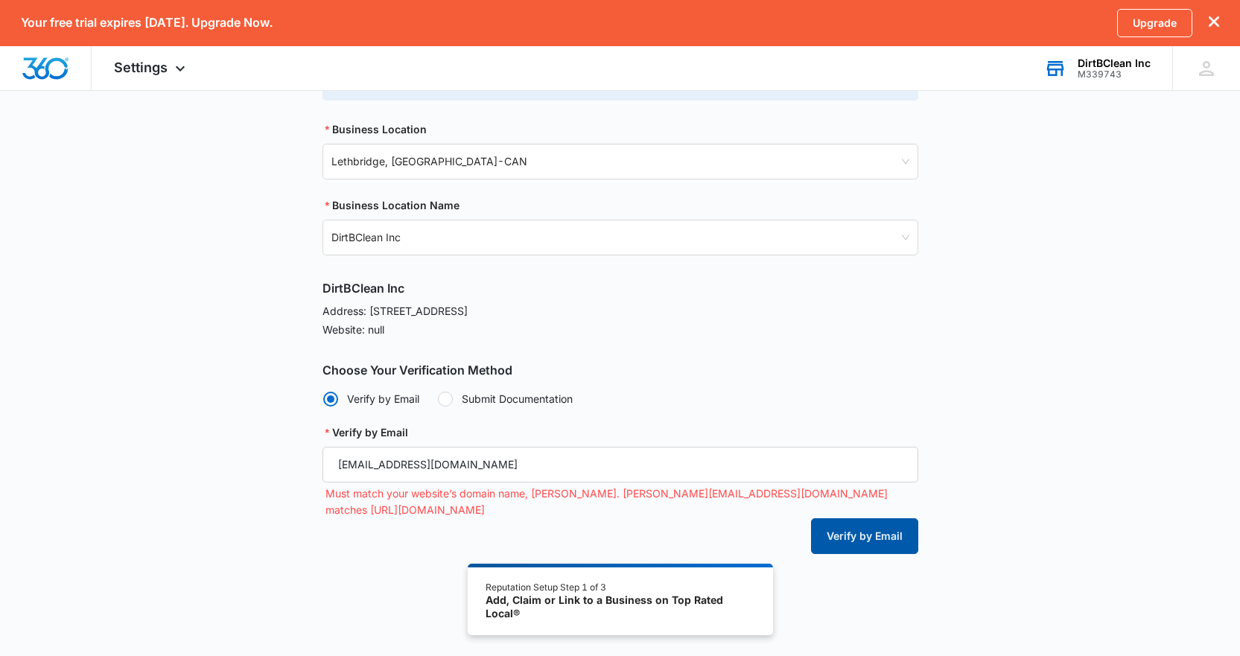
click at [860, 525] on button "Verify by Email" at bounding box center [864, 536] width 107 height 36
click at [865, 518] on button "Verify by Email" at bounding box center [864, 536] width 107 height 36
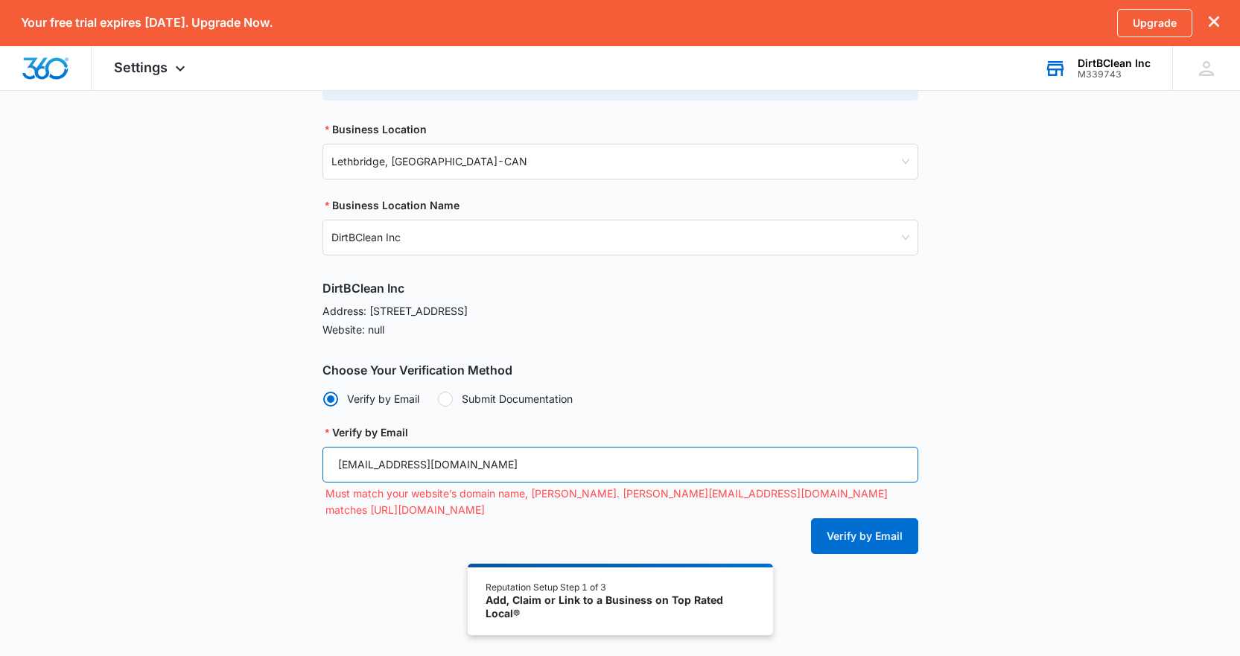
drag, startPoint x: 506, startPoint y: 466, endPoint x: 168, endPoint y: 447, distance: 337.9
click at [168, 447] on div "Use Top Rated Local® to Add or Claim Your Business Location in Reputation Pre-F…" at bounding box center [620, 221] width 1240 height 749
type input "info@dirtbclean.ca"
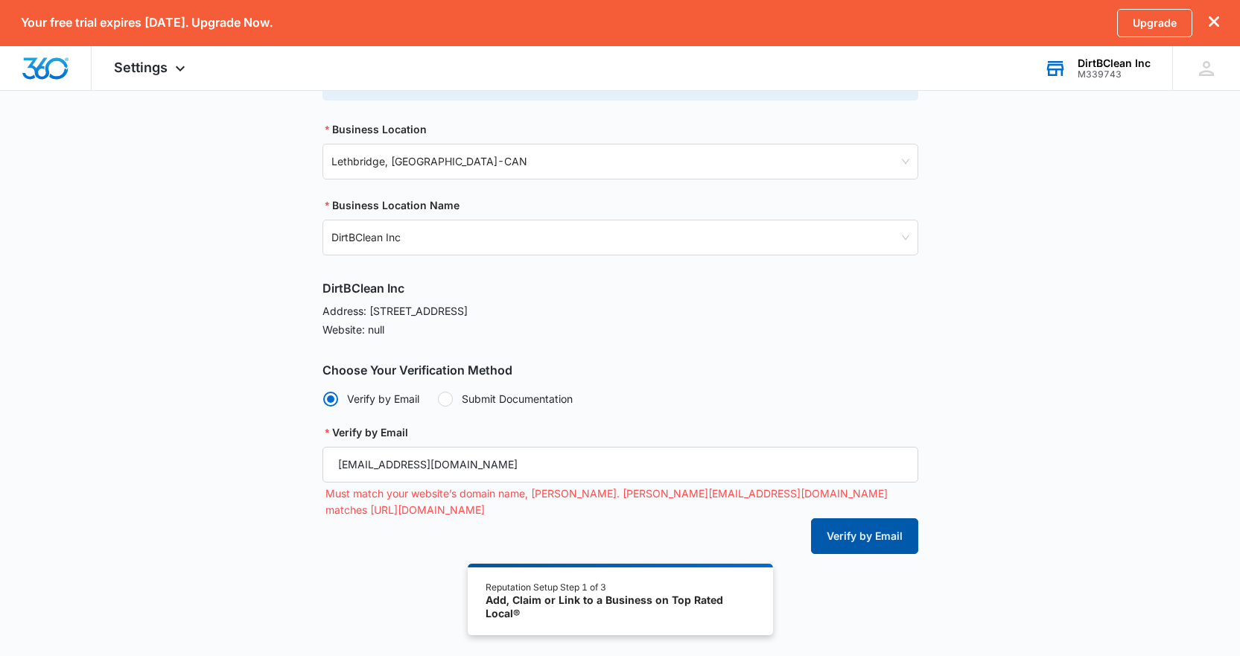
click at [833, 519] on button "Verify by Email" at bounding box center [864, 536] width 107 height 36
click at [833, 518] on button "Verify by Email" at bounding box center [864, 536] width 107 height 36
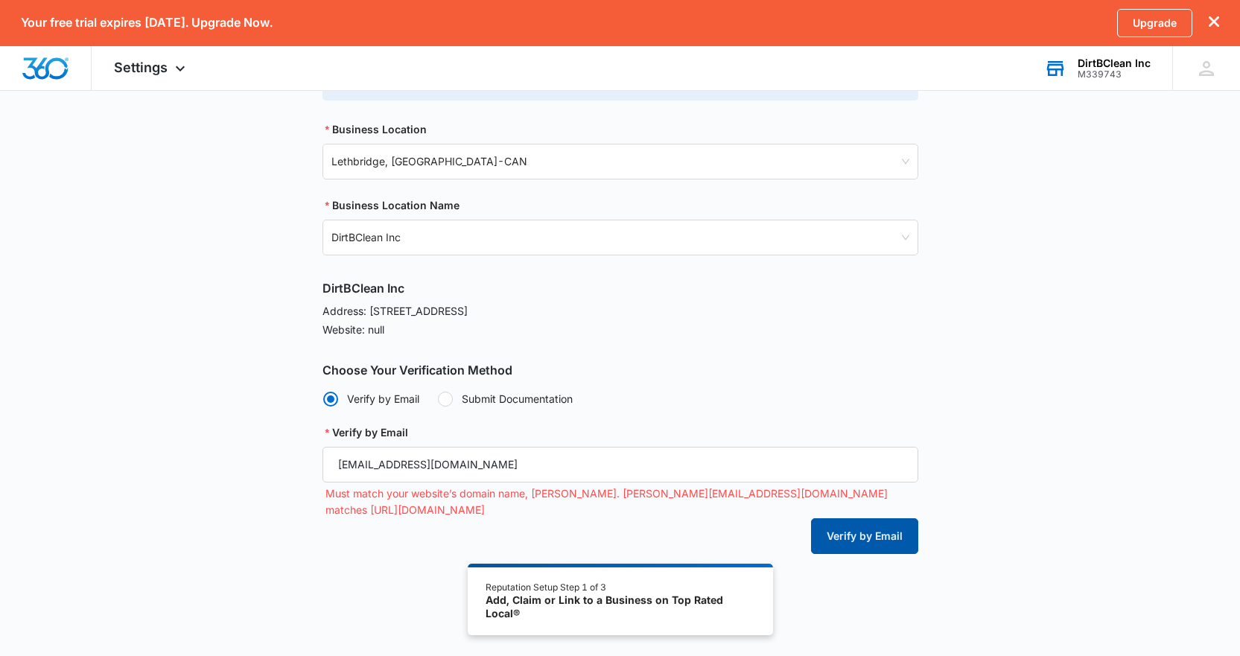
click at [833, 518] on button "Verify by Email" at bounding box center [864, 536] width 107 height 36
click at [834, 518] on button "Verify by Email" at bounding box center [864, 536] width 107 height 36
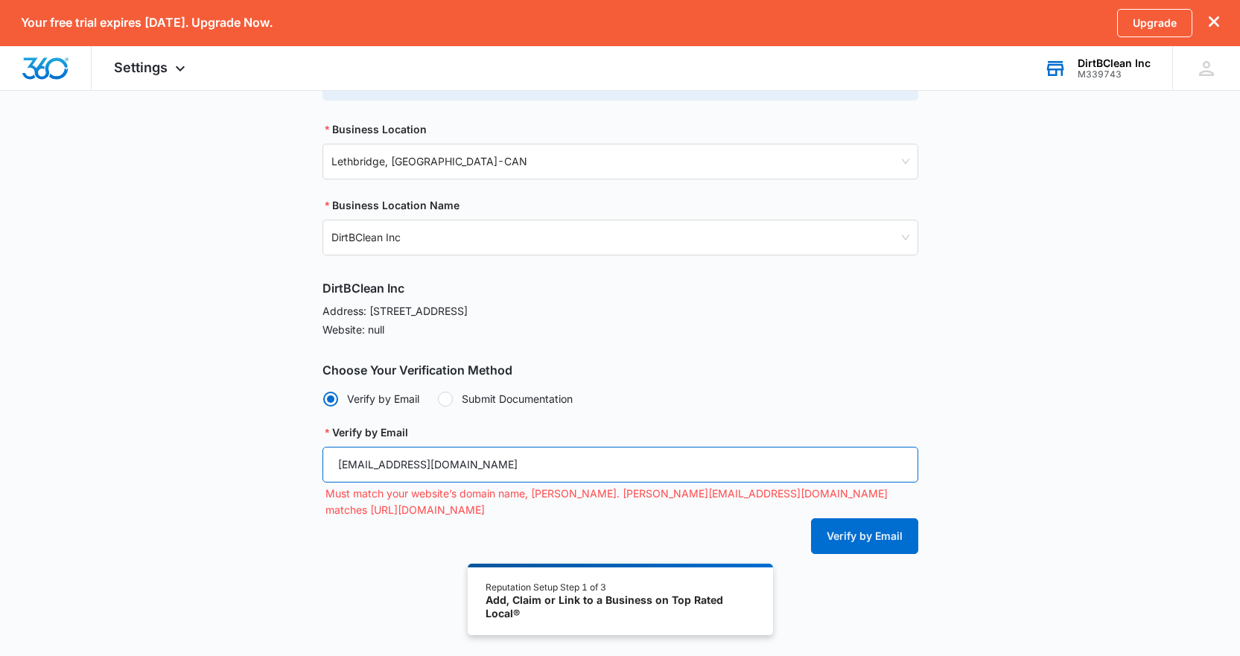
click at [325, 463] on input "info@dirtbclean.ca" at bounding box center [621, 465] width 596 height 36
click at [783, 522] on div "Verify by Email" at bounding box center [621, 536] width 596 height 36
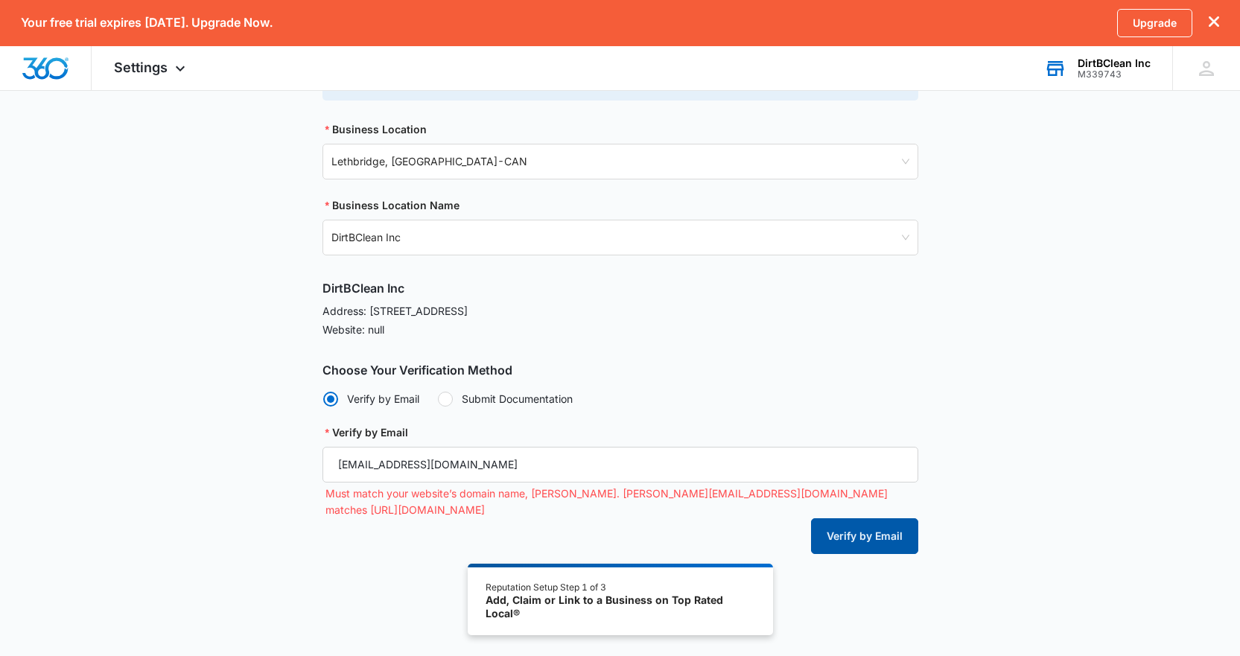
click at [816, 520] on button "Verify by Email" at bounding box center [864, 536] width 107 height 36
click at [444, 393] on div at bounding box center [445, 399] width 15 height 15
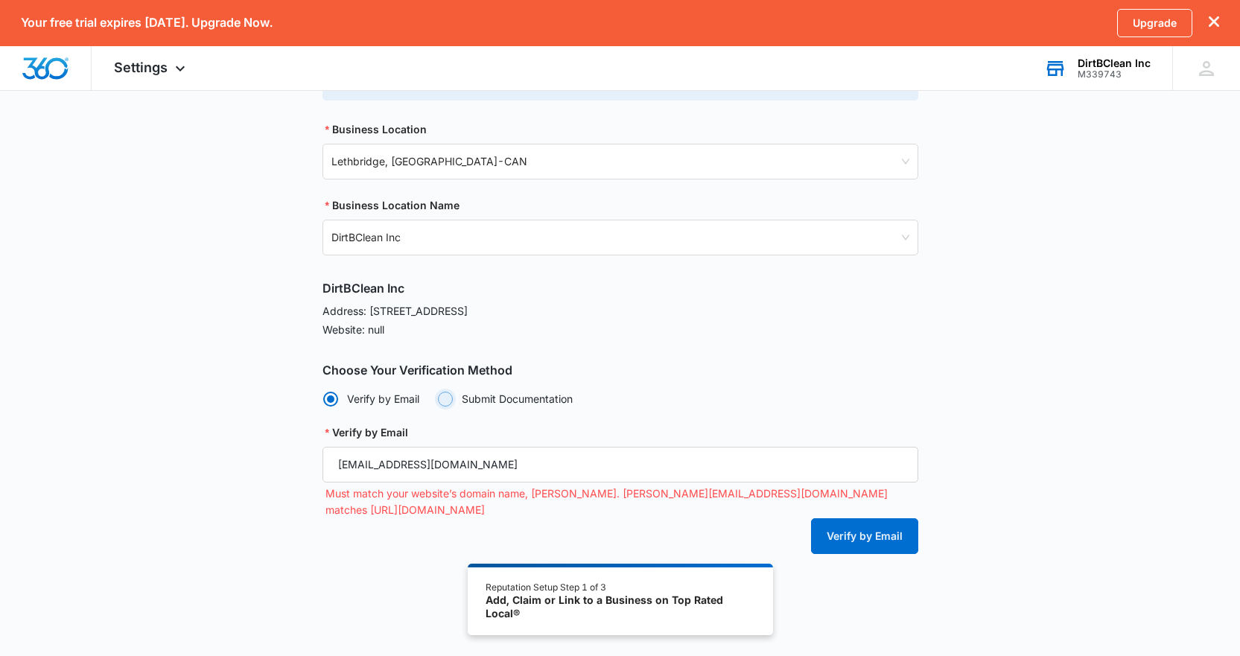
click at [438, 398] on input "Submit Documentation" at bounding box center [437, 398] width 1 height 1
radio input "false"
radio input "true"
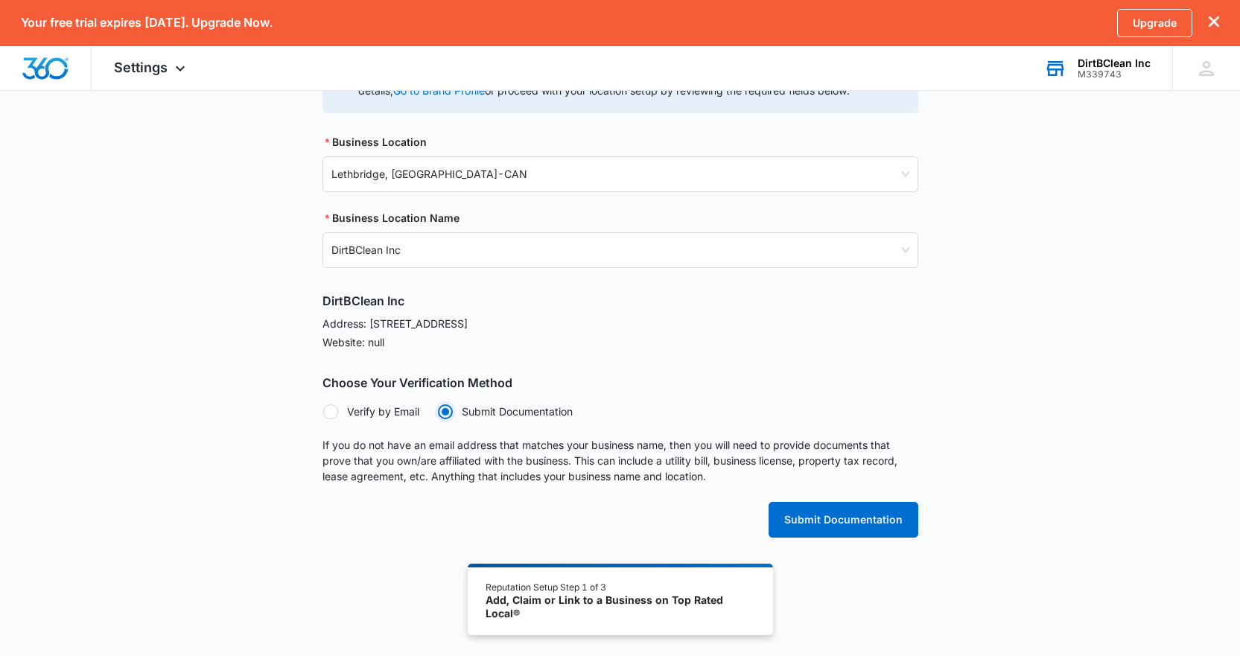
scroll to position [277, 0]
click at [876, 518] on button "Submit Documentation" at bounding box center [844, 520] width 150 height 36
click at [383, 348] on p "Website: null" at bounding box center [621, 342] width 596 height 16
click at [391, 343] on p "Website: null" at bounding box center [621, 342] width 596 height 16
click at [326, 404] on label "Verify by Email" at bounding box center [371, 412] width 97 height 16
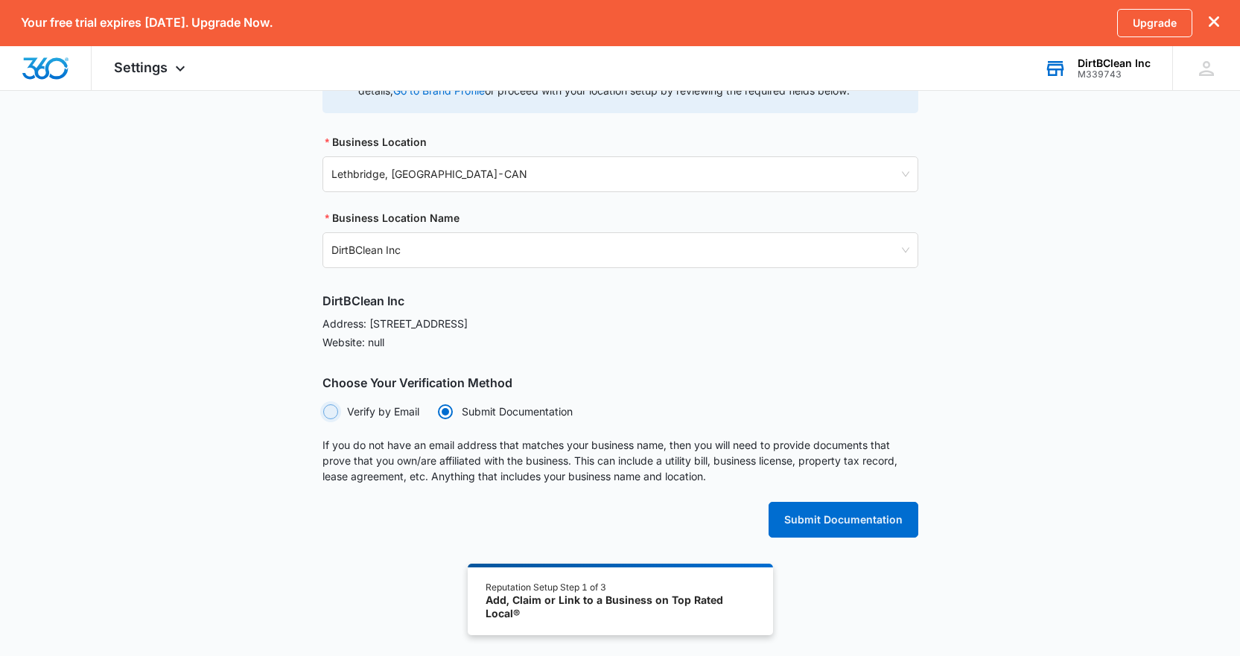
click at [323, 411] on input "Verify by Email" at bounding box center [323, 411] width 1 height 1
radio input "true"
radio input "false"
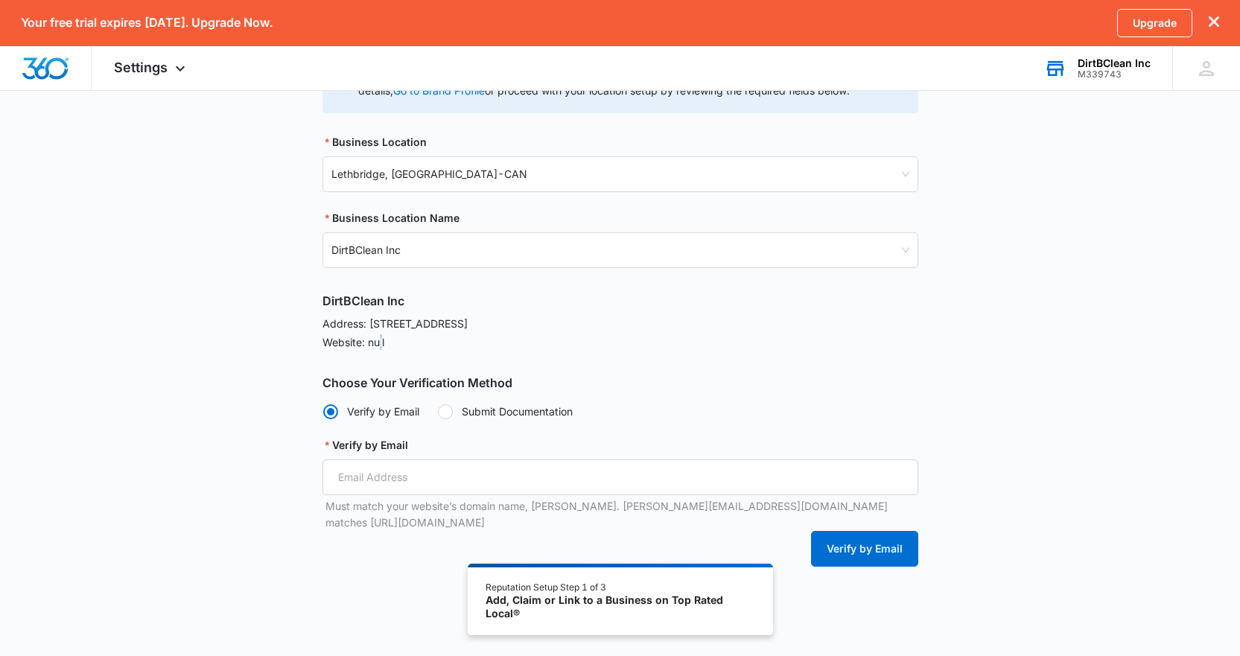
click at [381, 348] on p "Website: null" at bounding box center [621, 342] width 596 height 16
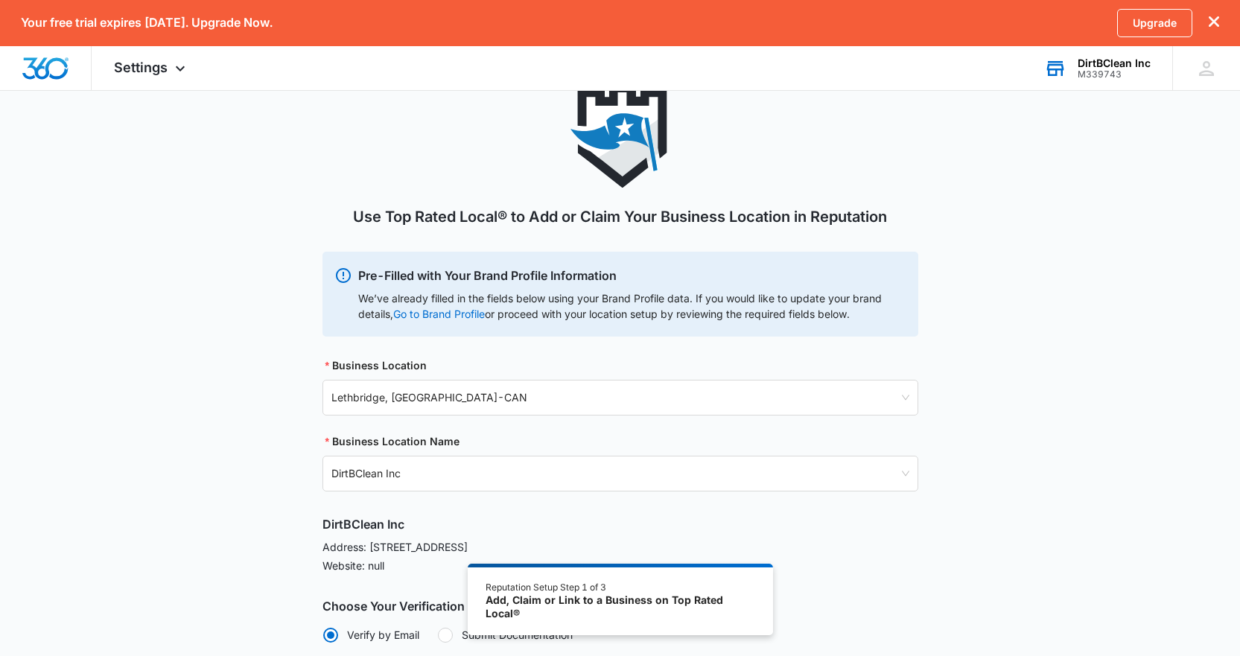
click at [1097, 72] on div "M339743" at bounding box center [1114, 74] width 73 height 10
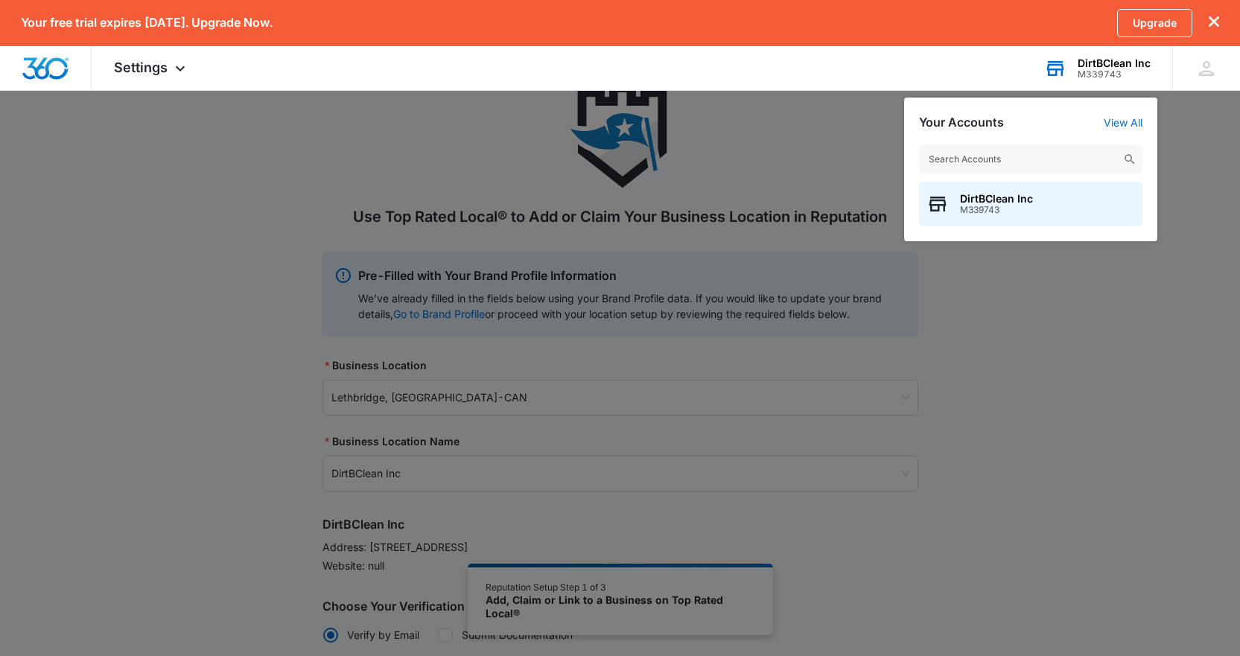
click at [1097, 72] on div "M339743" at bounding box center [1114, 74] width 73 height 10
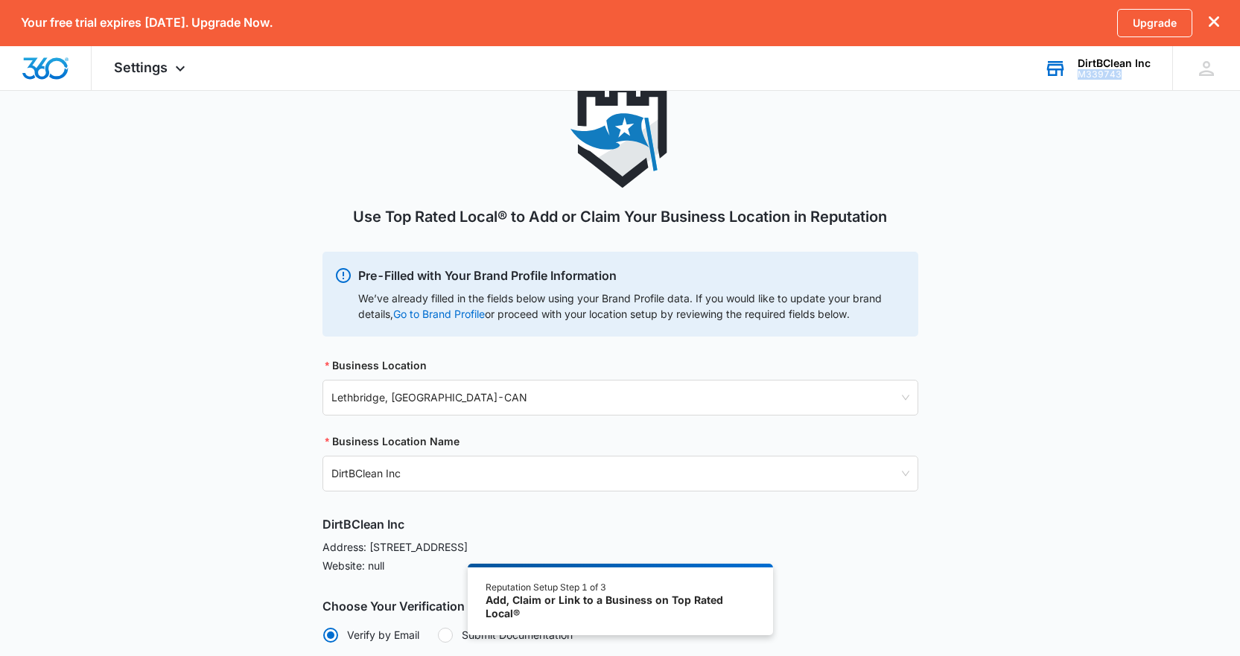
click at [1097, 72] on div "M339743" at bounding box center [1114, 74] width 73 height 10
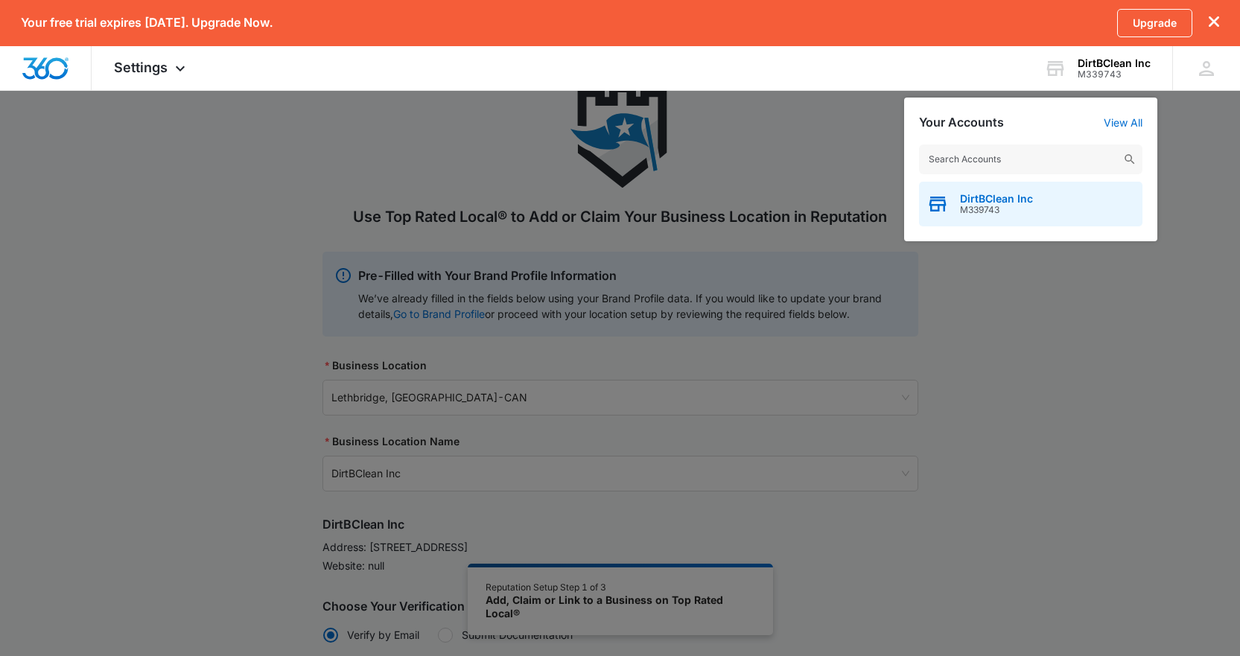
click at [957, 204] on div "DirtBClean Inc M339743" at bounding box center [1030, 204] width 223 height 45
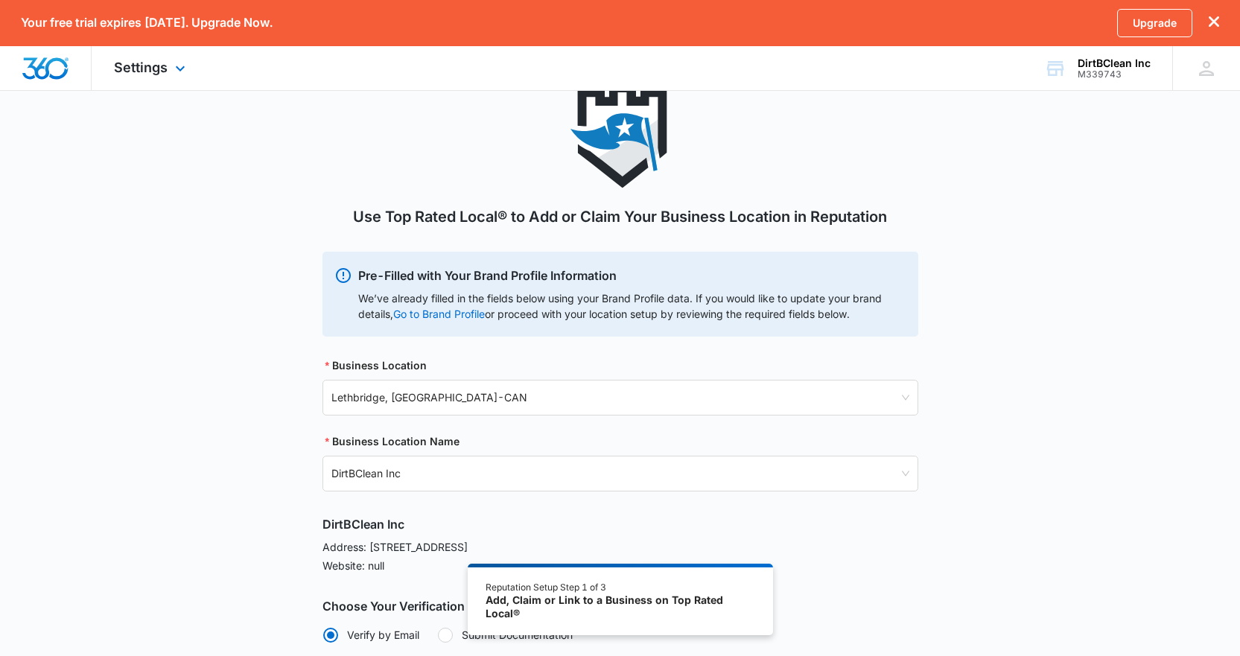
click at [148, 77] on div "Settings Apps Reputation Websites Forms CRM Email Shop Payments POS Ads Intelli…" at bounding box center [152, 68] width 120 height 44
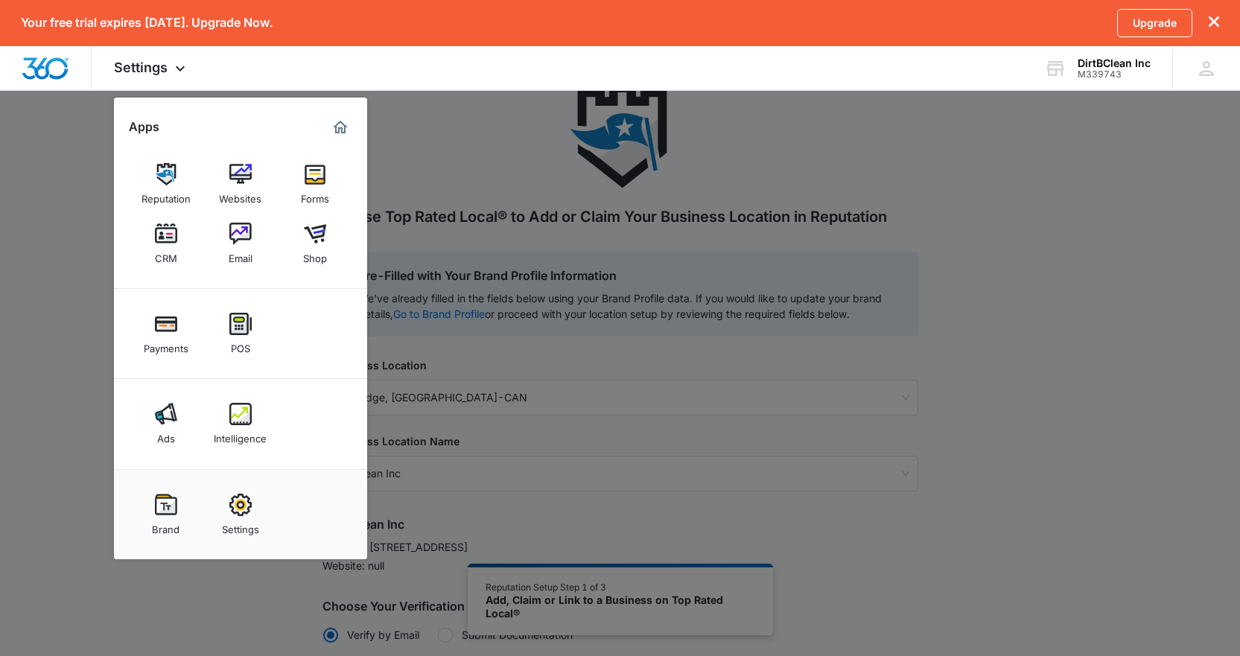
click at [241, 508] on img at bounding box center [240, 505] width 22 height 22
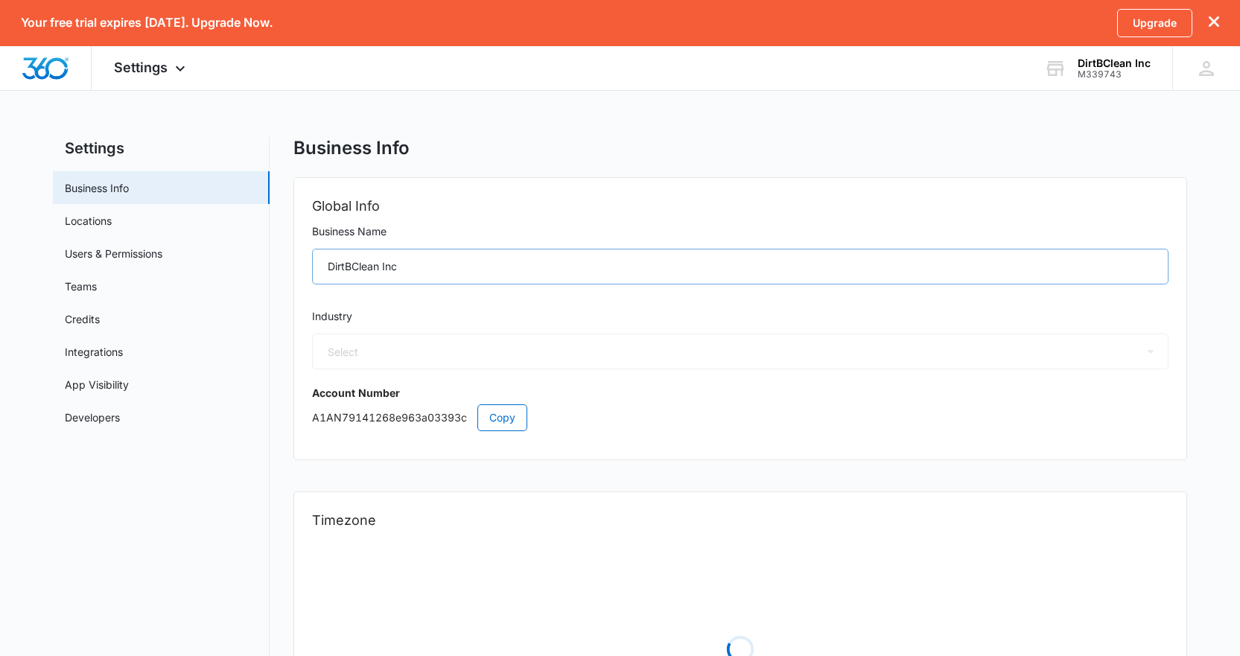
select select "38"
select select "US"
select select "America/Denver"
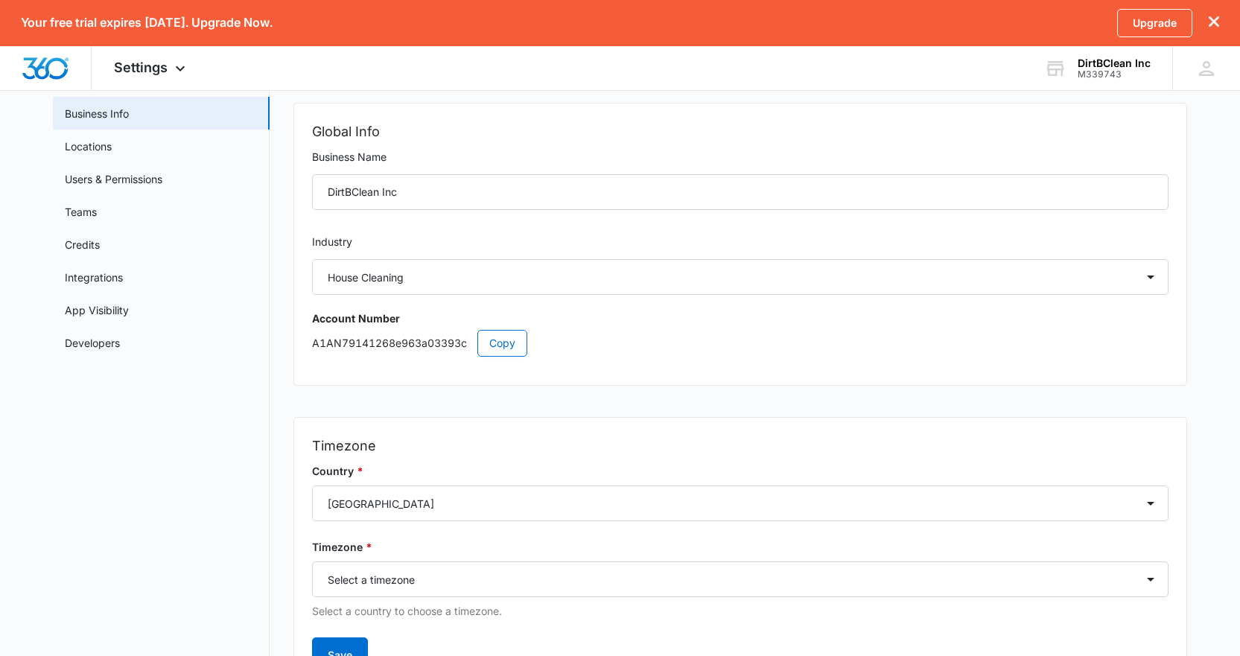
scroll to position [159, 0]
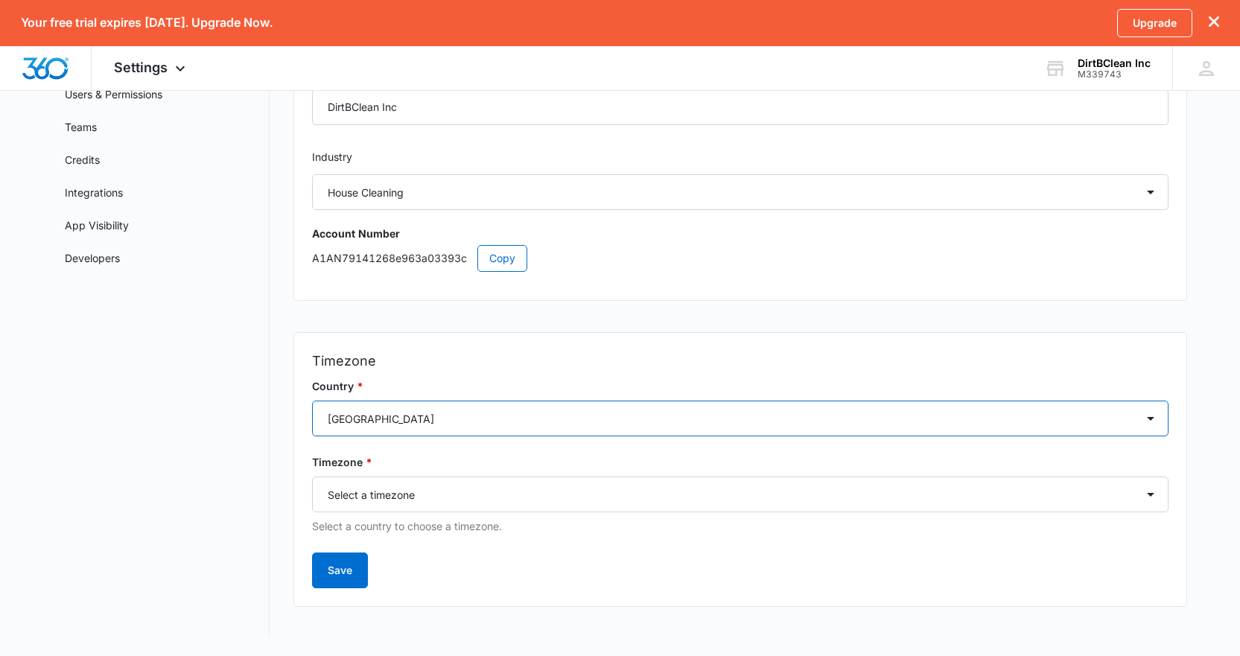
click at [477, 413] on select "Select a country Afghanistan Åland Islands Albania Algeria American Samoa Andor…" at bounding box center [740, 419] width 857 height 36
select select "CA"
click at [312, 401] on select "Select a country Afghanistan Åland Islands Albania Algeria American Samoa Andor…" at bounding box center [740, 419] width 857 height 36
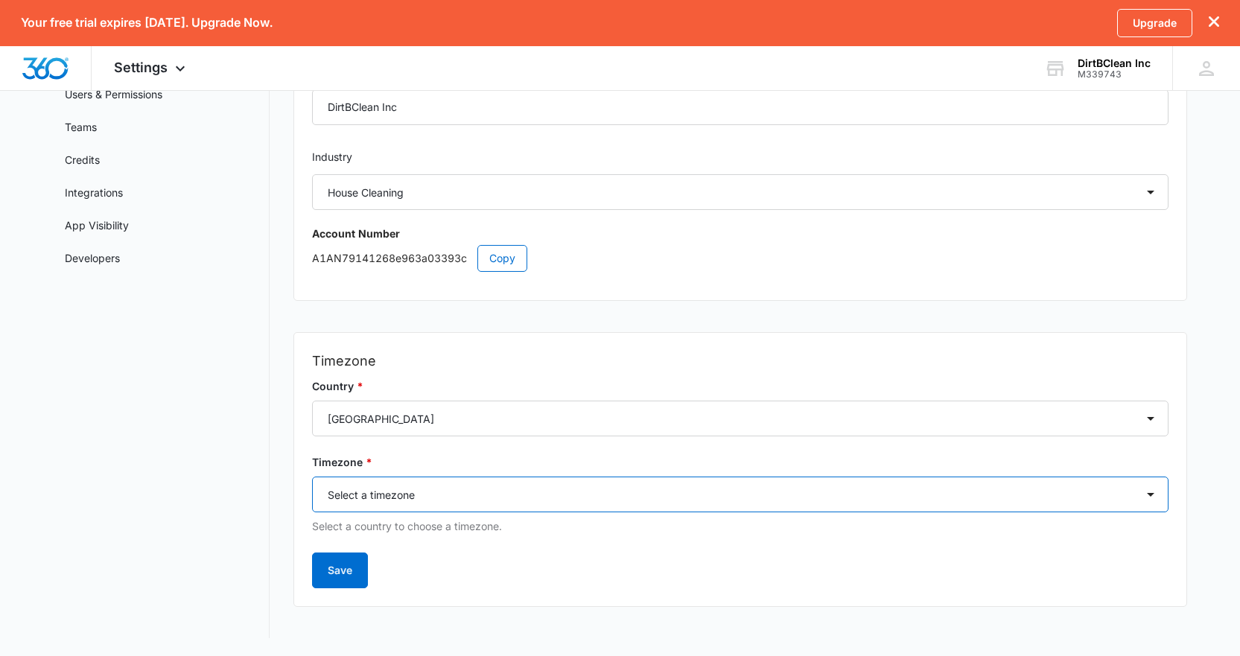
click at [427, 498] on select "Select a timezone Select a timezone America/Atikokan America/Blanc-Sablon Ameri…" at bounding box center [740, 495] width 857 height 36
select select "America/Winnipeg"
click at [312, 477] on select "Select a timezone Select a timezone America/Atikokan America/Blanc-Sablon Ameri…" at bounding box center [740, 495] width 857 height 36
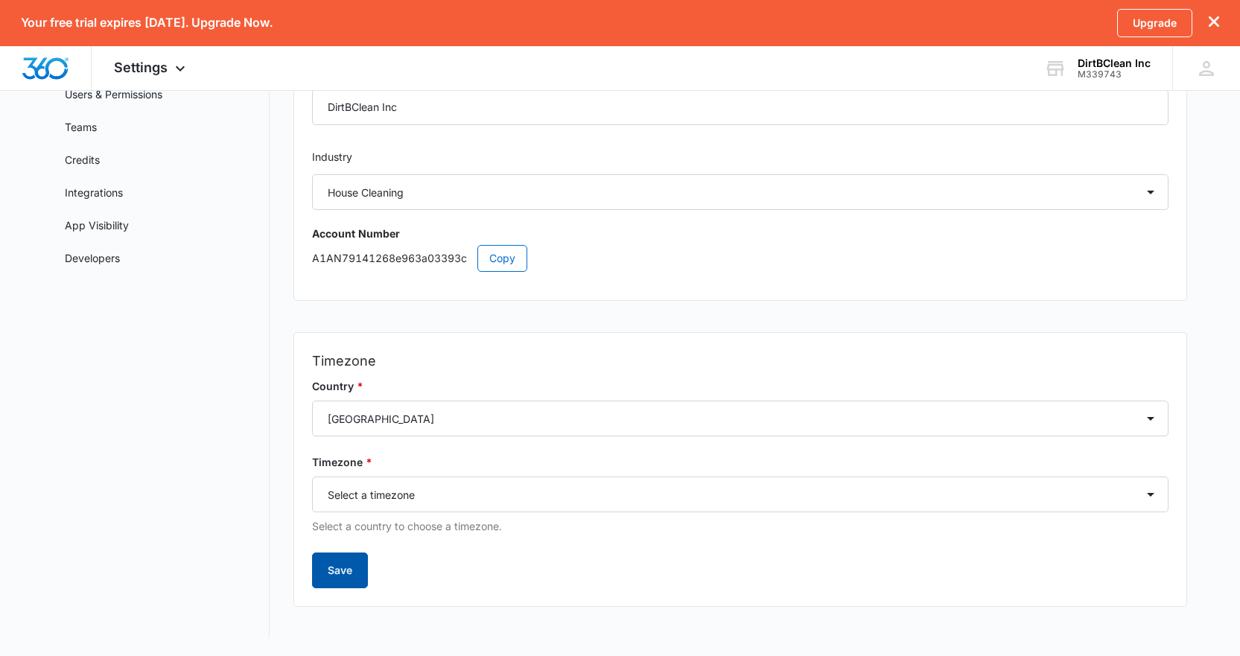
click at [341, 576] on button "Save" at bounding box center [340, 571] width 56 height 36
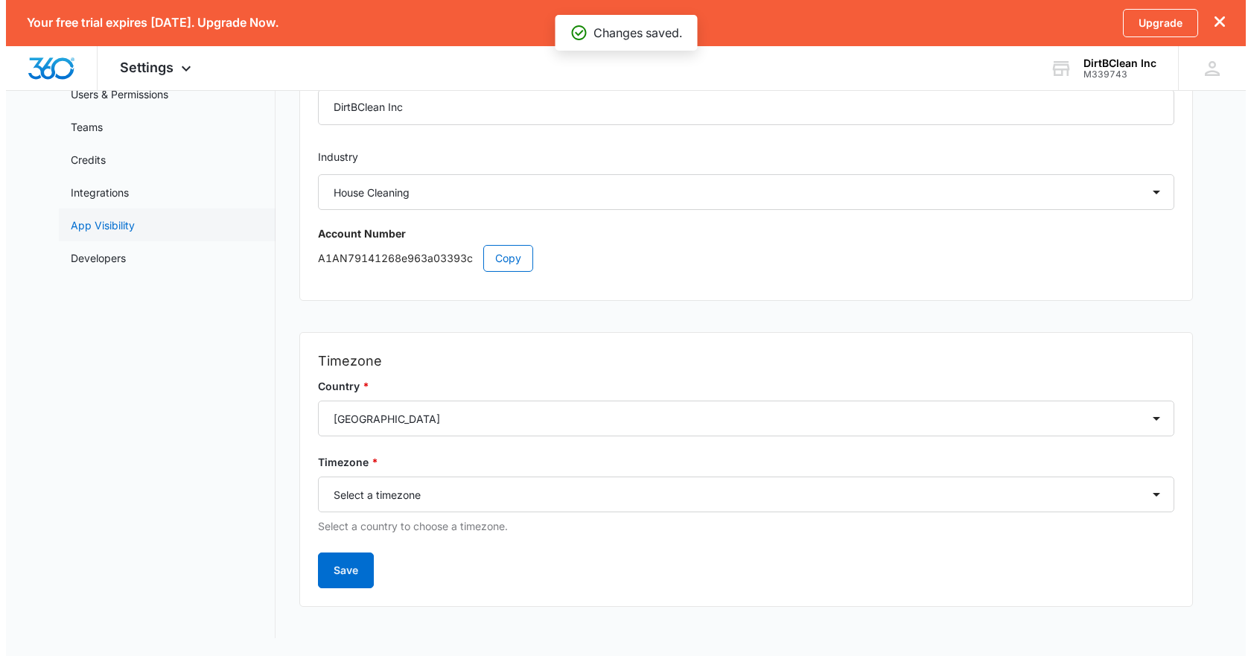
scroll to position [0, 0]
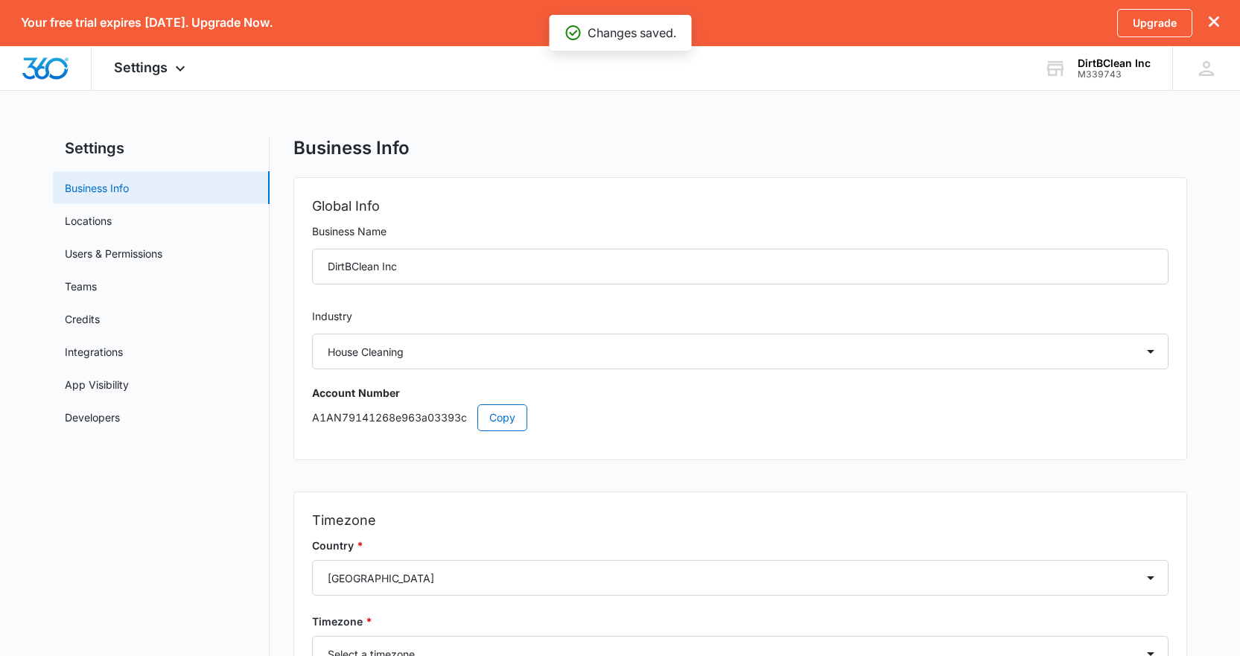
click at [129, 189] on link "Business Info" at bounding box center [97, 188] width 64 height 16
click at [112, 227] on link "Locations" at bounding box center [88, 221] width 47 height 16
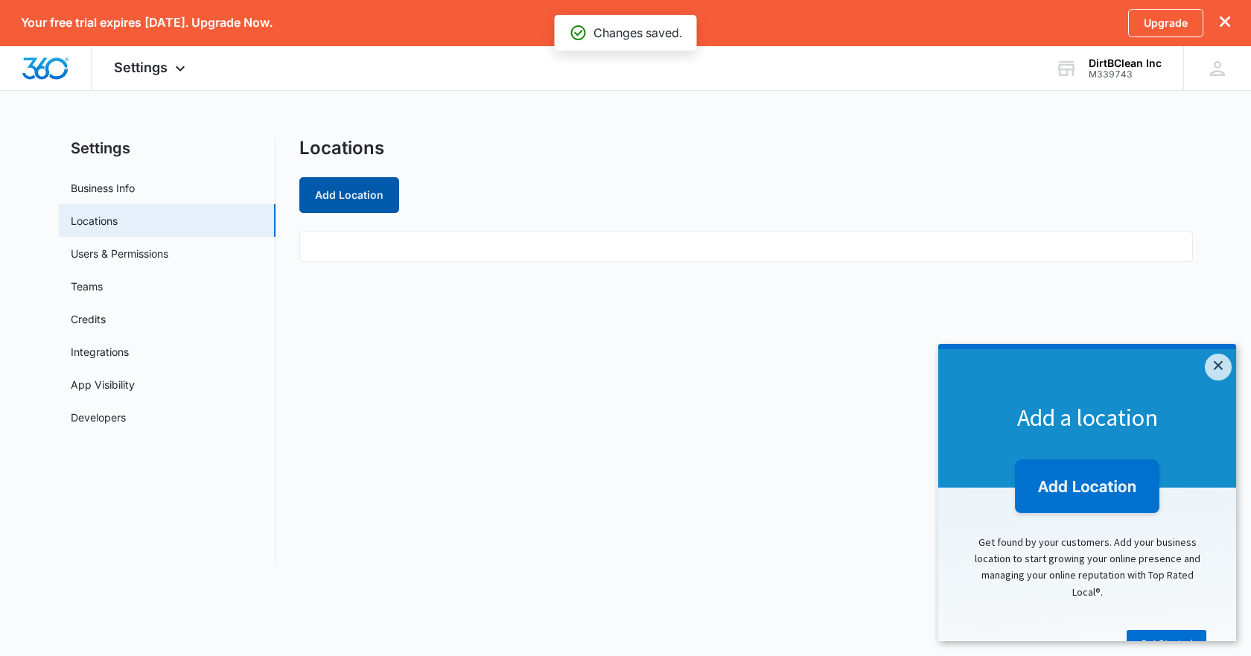
click at [388, 188] on button "Add Location" at bounding box center [349, 195] width 100 height 36
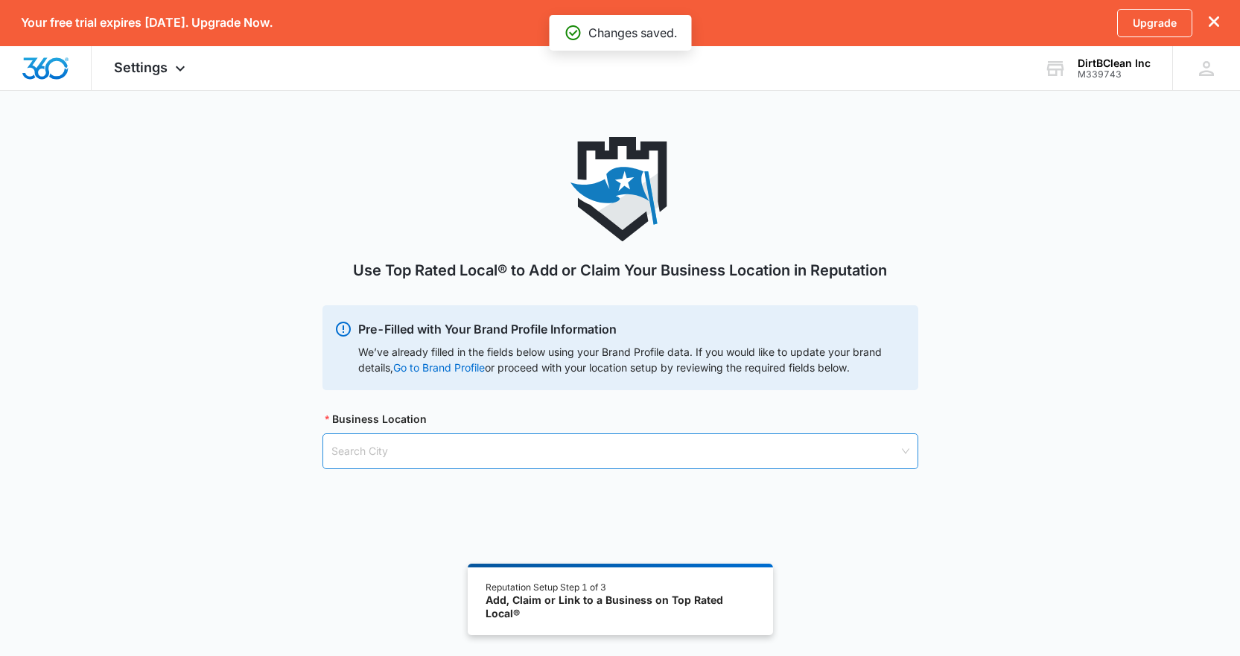
click at [469, 448] on input "search" at bounding box center [615, 451] width 568 height 34
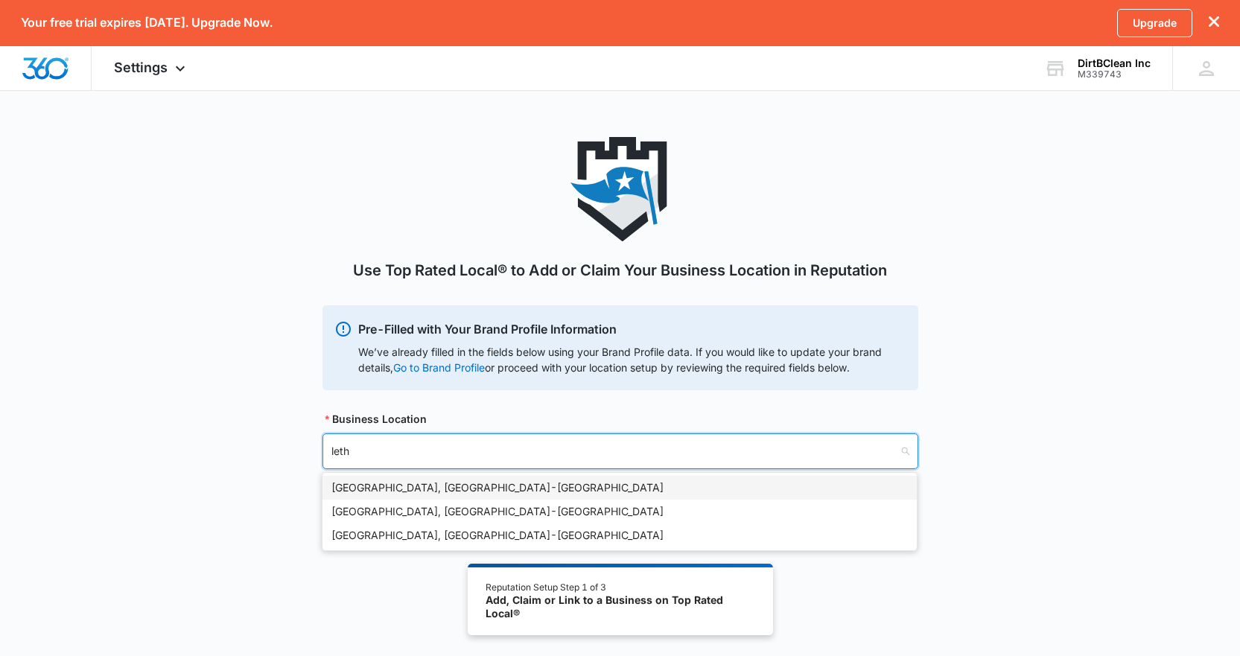
type input "lethb"
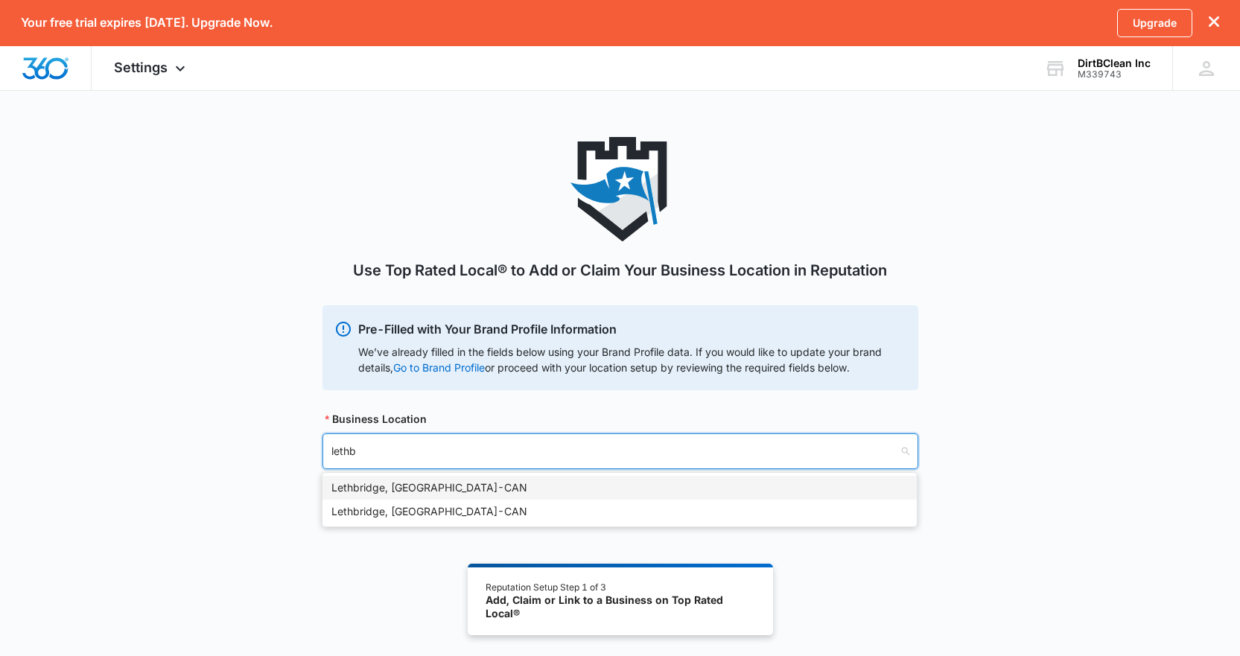
click at [440, 488] on div "Lethbridge, AB - CAN" at bounding box center [619, 488] width 576 height 16
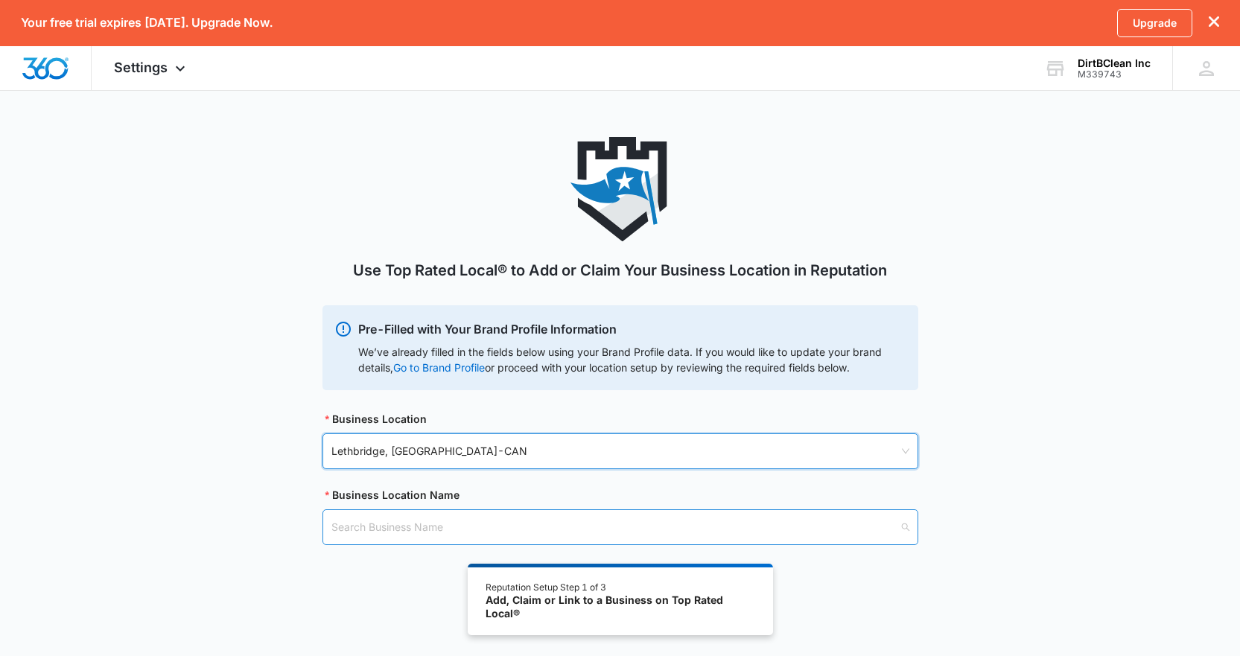
click at [401, 527] on input "search" at bounding box center [615, 527] width 568 height 34
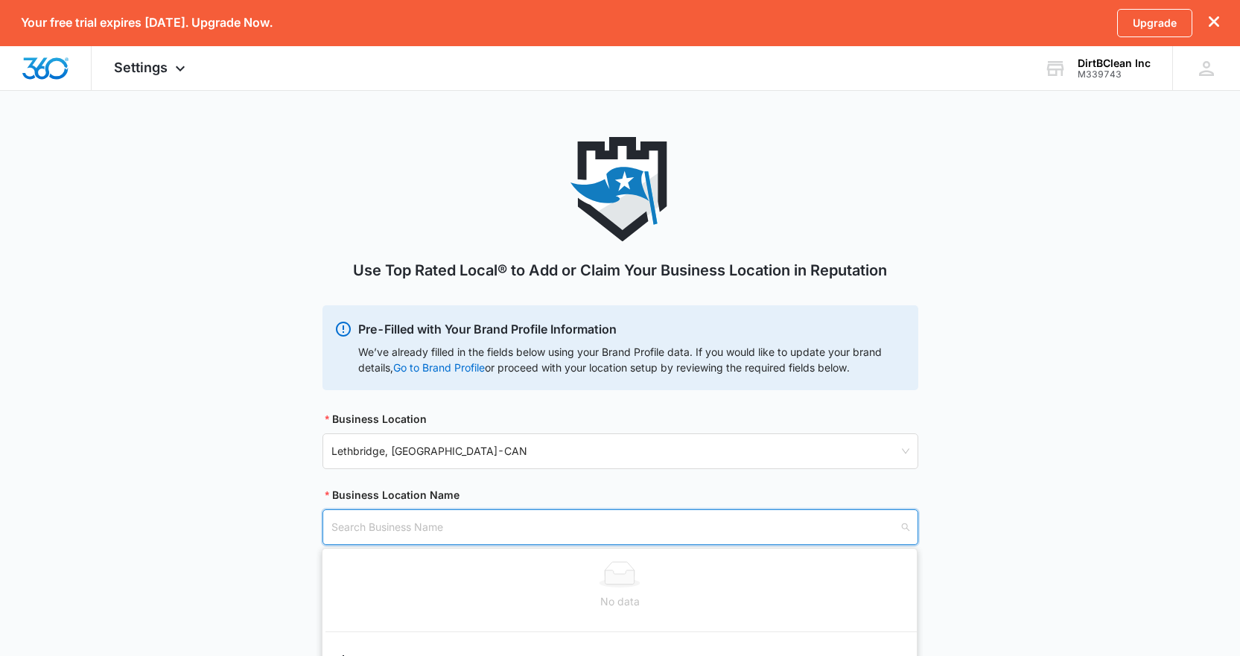
scroll to position [127, 0]
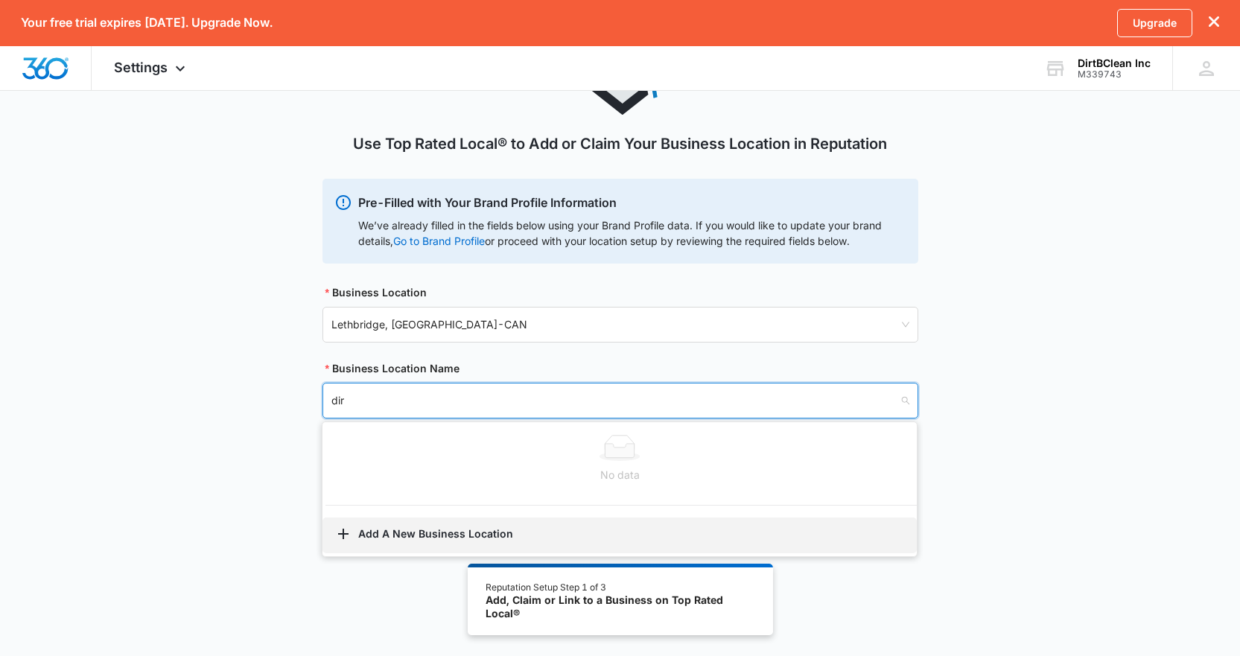
type input "dirt"
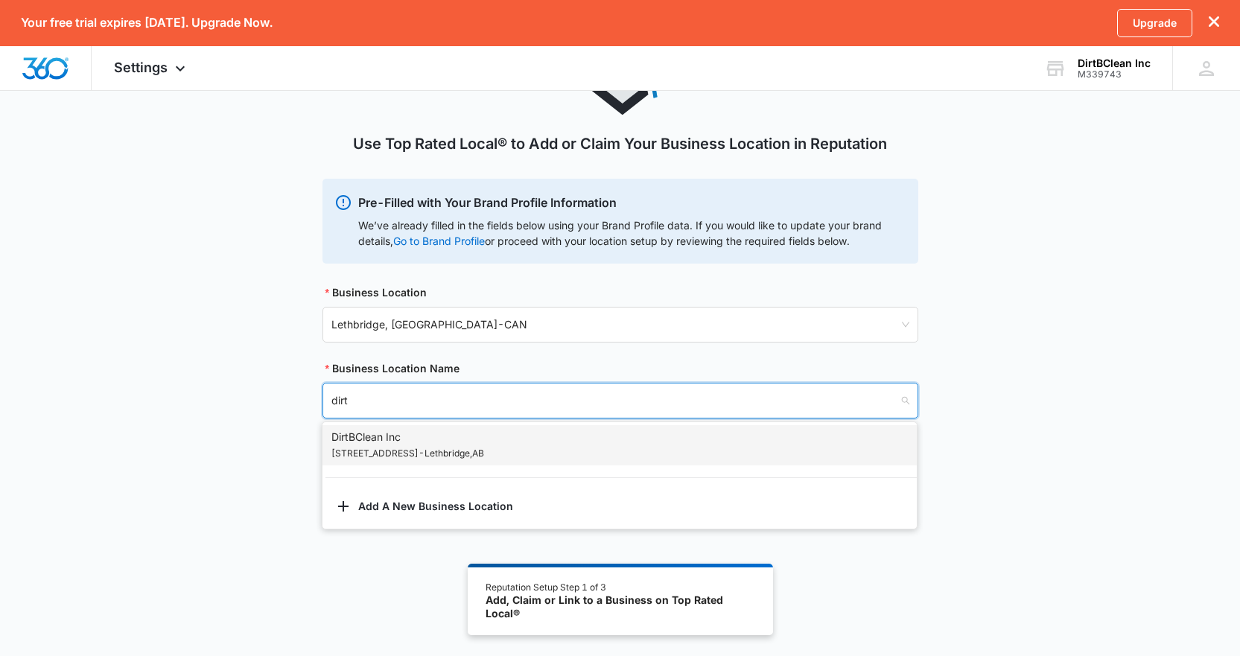
click at [456, 453] on p "14 Trinity Place West - Lethbridge , AB" at bounding box center [407, 453] width 153 height 16
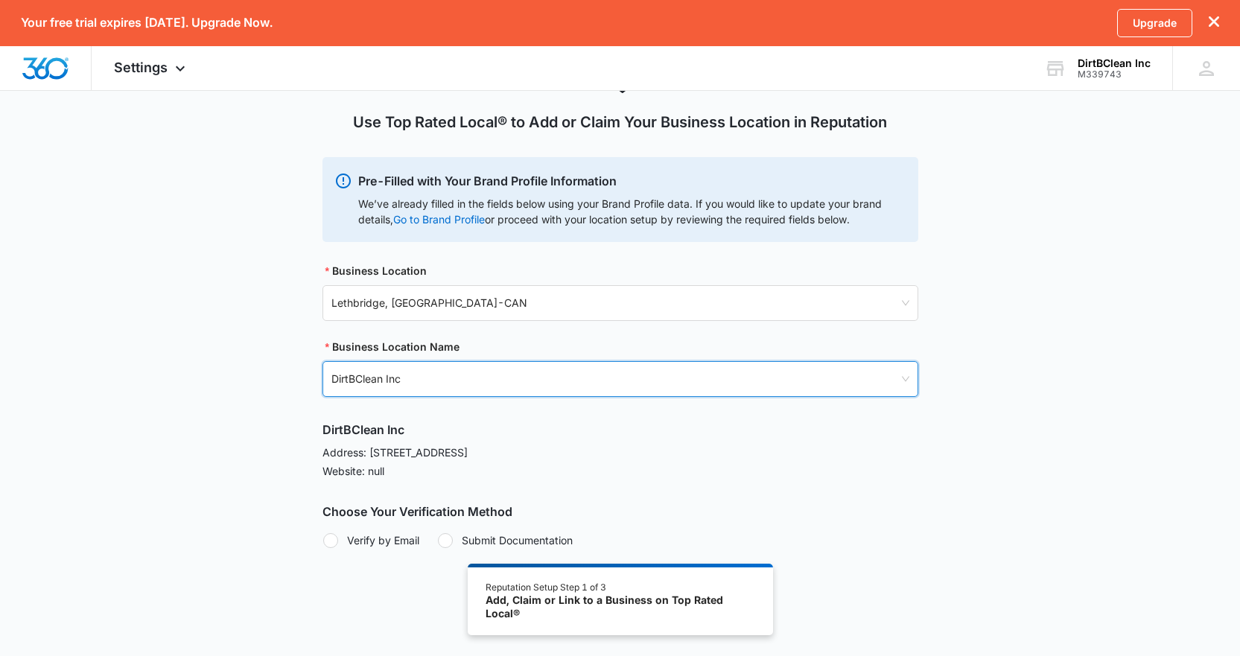
scroll to position [159, 0]
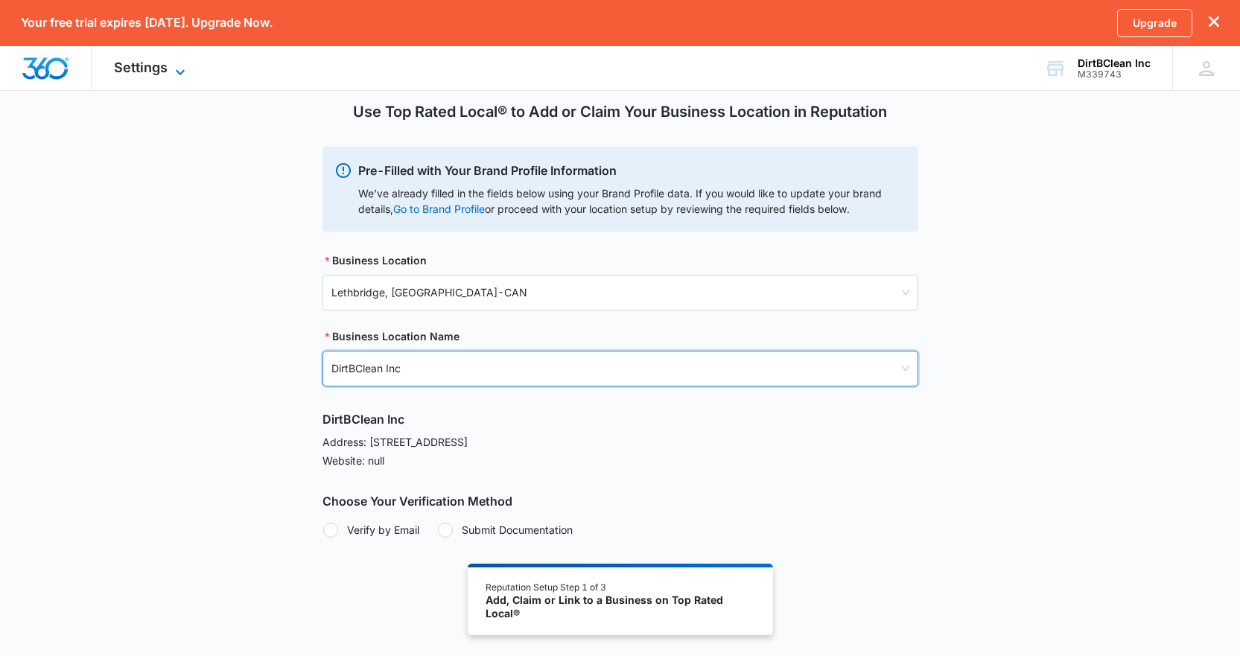
click at [126, 72] on span "Settings" at bounding box center [141, 68] width 54 height 16
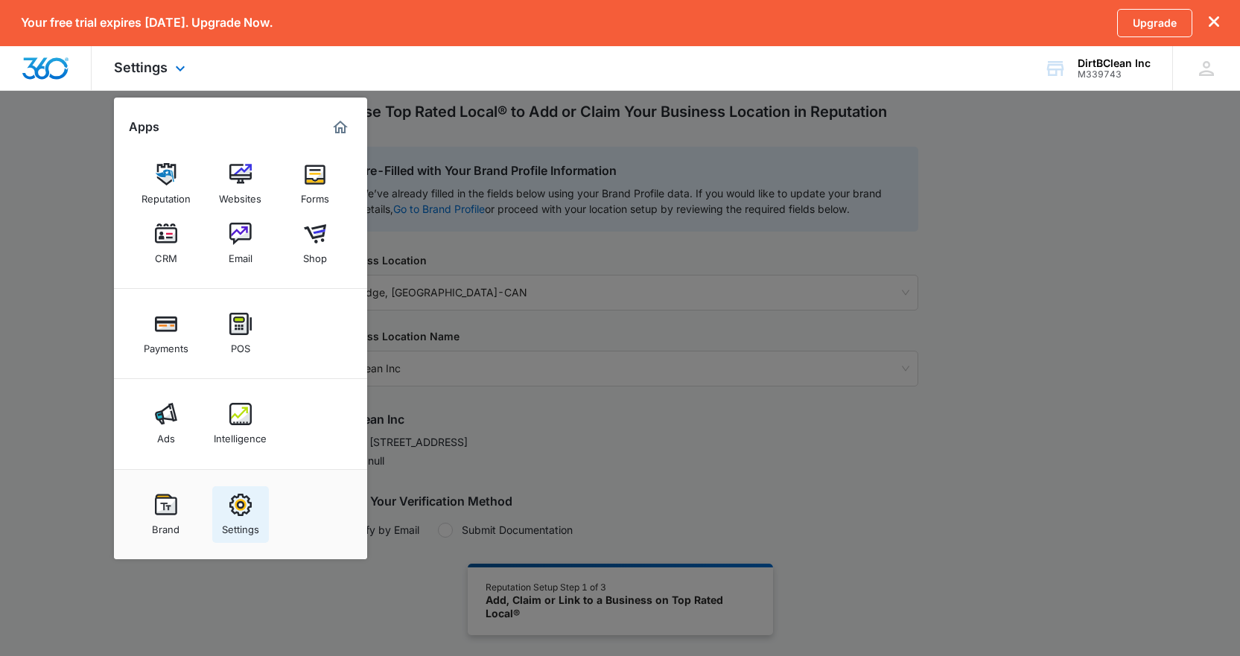
click at [247, 510] on img at bounding box center [240, 505] width 22 height 22
select select "38"
select select "CA"
select select "America/Winnipeg"
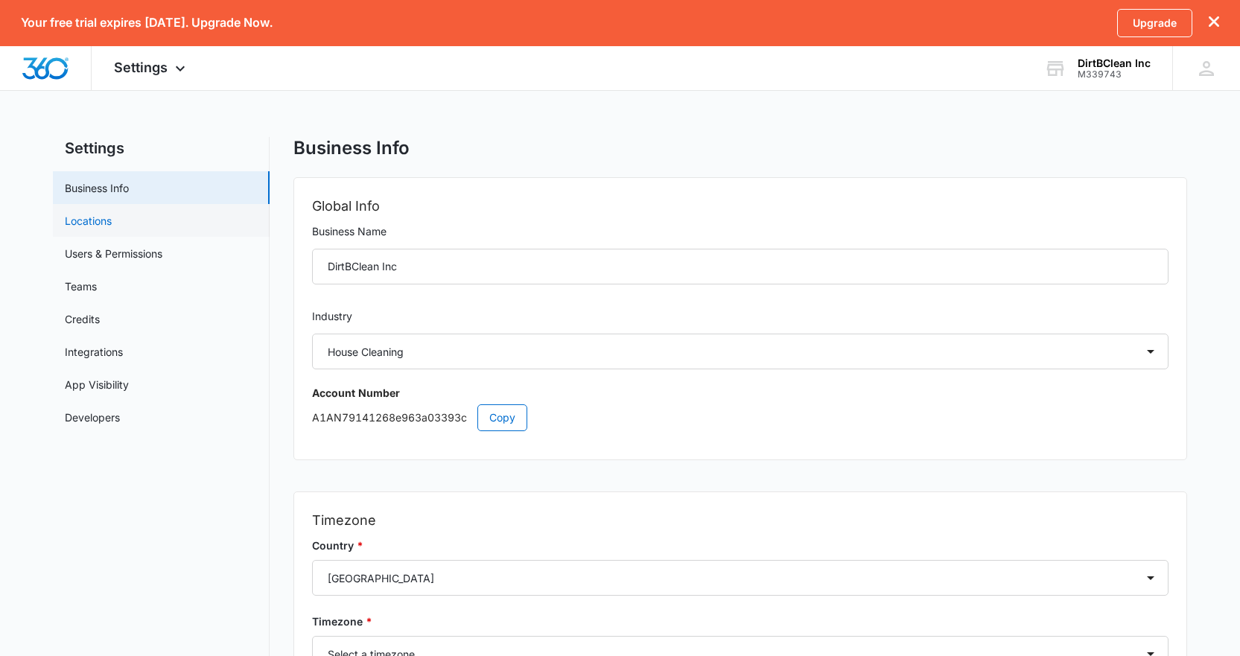
click at [112, 213] on link "Locations" at bounding box center [88, 221] width 47 height 16
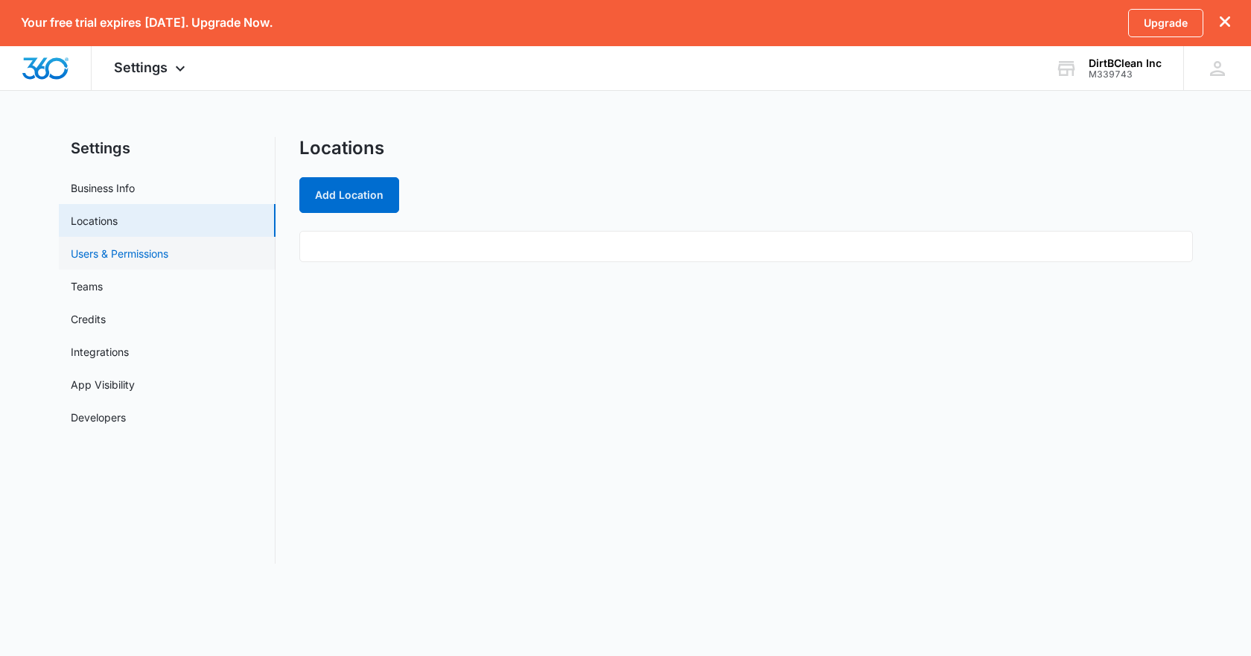
click at [112, 250] on link "Users & Permissions" at bounding box center [120, 254] width 98 height 16
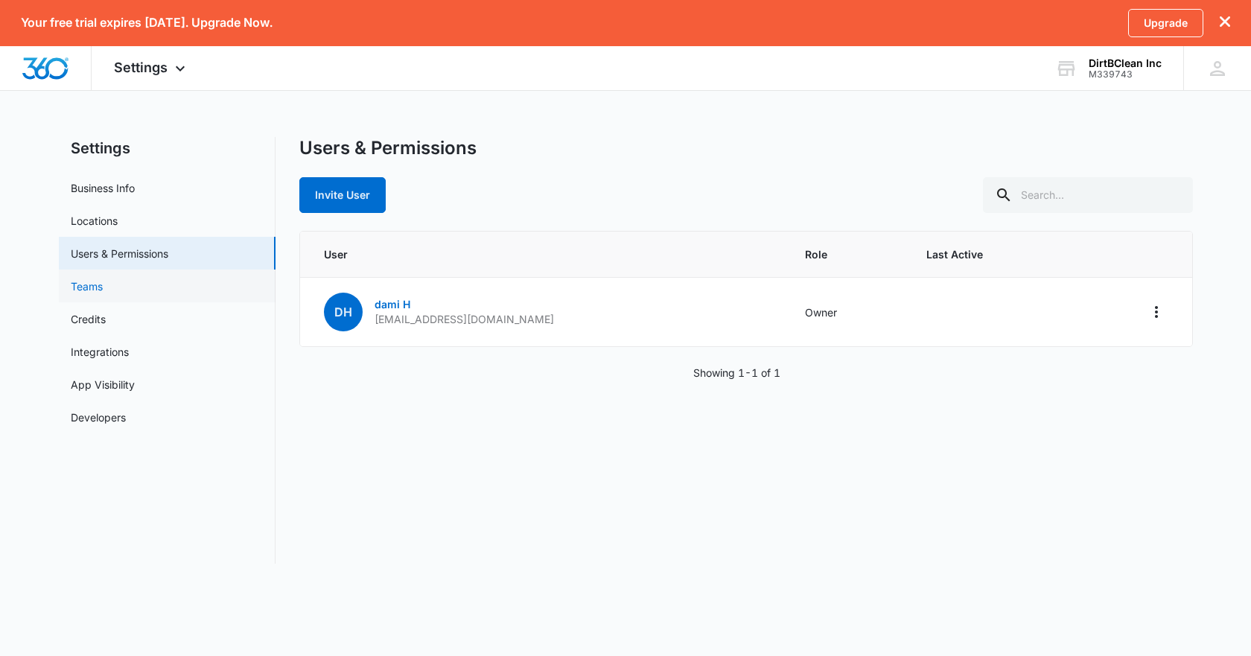
click at [100, 287] on link "Teams" at bounding box center [87, 287] width 32 height 16
click at [114, 359] on link "Integrations" at bounding box center [100, 352] width 58 height 16
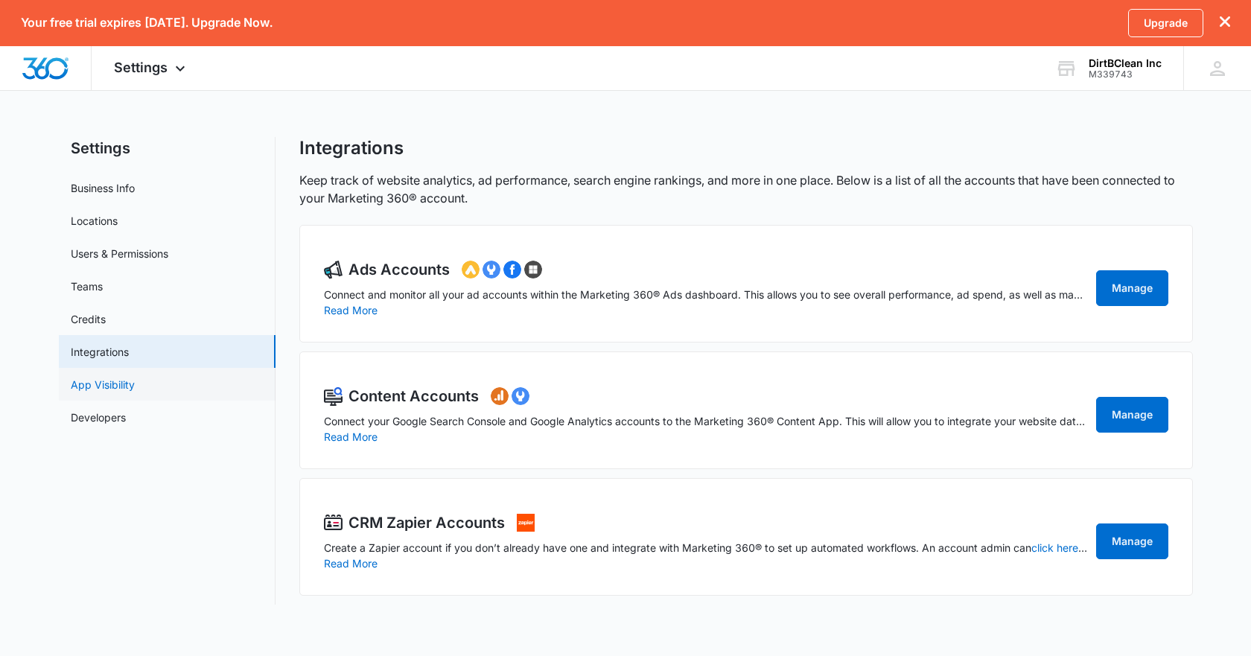
click at [92, 384] on link "App Visibility" at bounding box center [103, 385] width 64 height 16
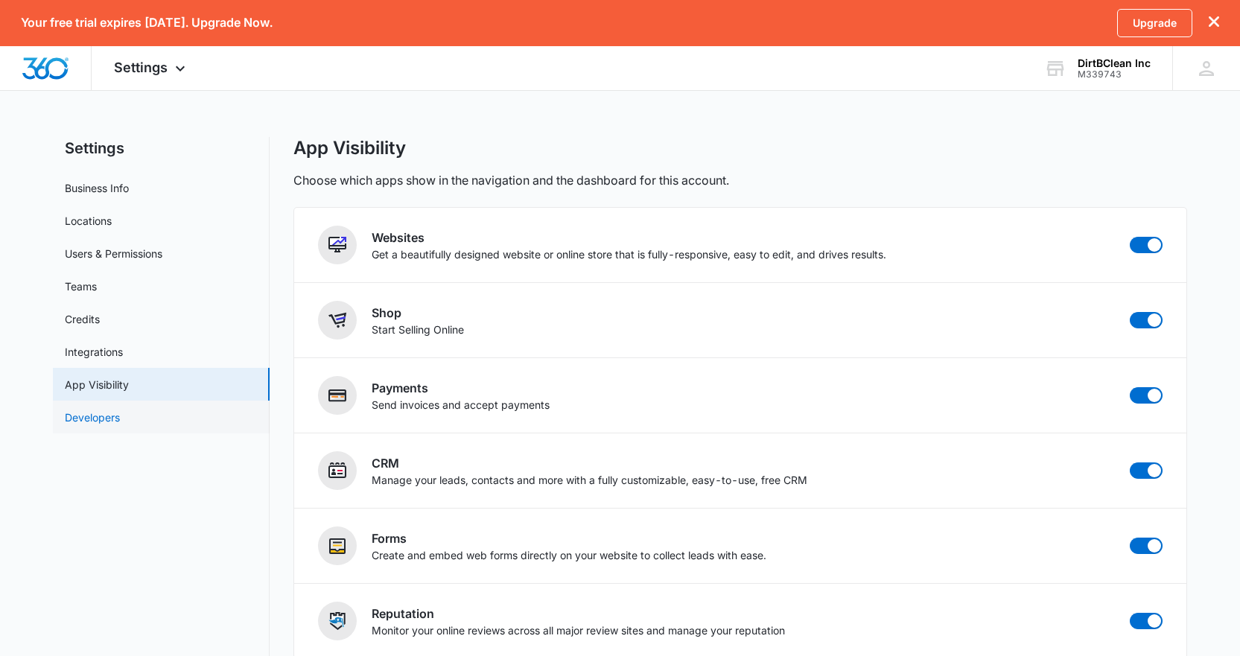
click at [89, 412] on link "Developers" at bounding box center [92, 418] width 55 height 16
